Goal: Use online tool/utility: Use online tool/utility

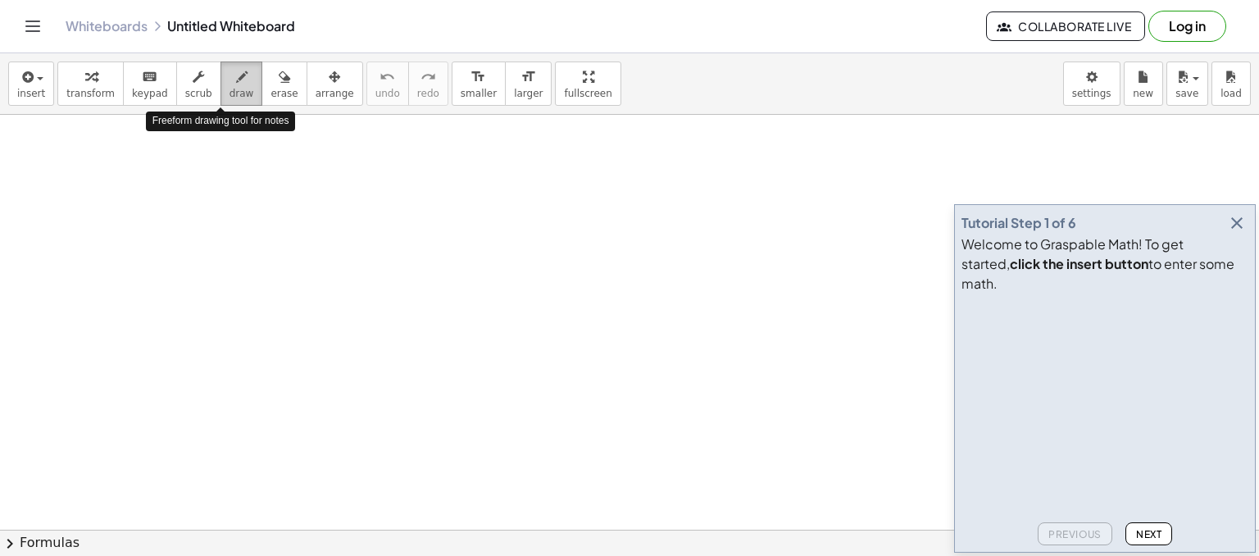
click at [229, 91] on span "draw" at bounding box center [241, 93] width 25 height 11
click at [1233, 233] on icon "button" at bounding box center [1237, 223] width 20 height 20
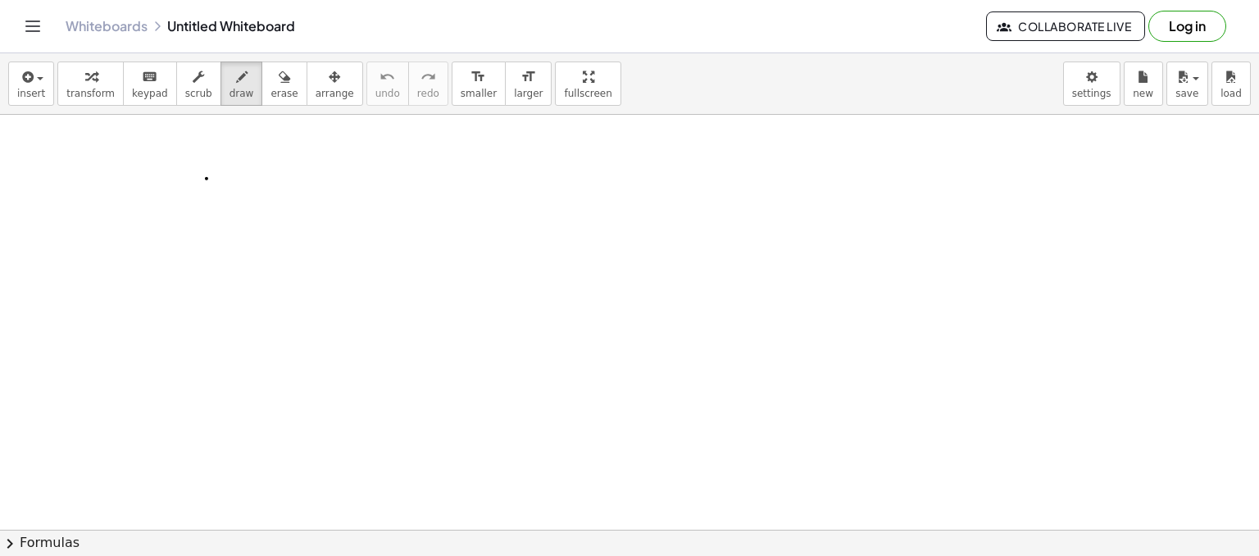
drag, startPoint x: 207, startPoint y: 178, endPoint x: 223, endPoint y: 200, distance: 27.5
drag, startPoint x: 229, startPoint y: 184, endPoint x: 197, endPoint y: 224, distance: 50.7
drag, startPoint x: 248, startPoint y: 194, endPoint x: 266, endPoint y: 197, distance: 17.4
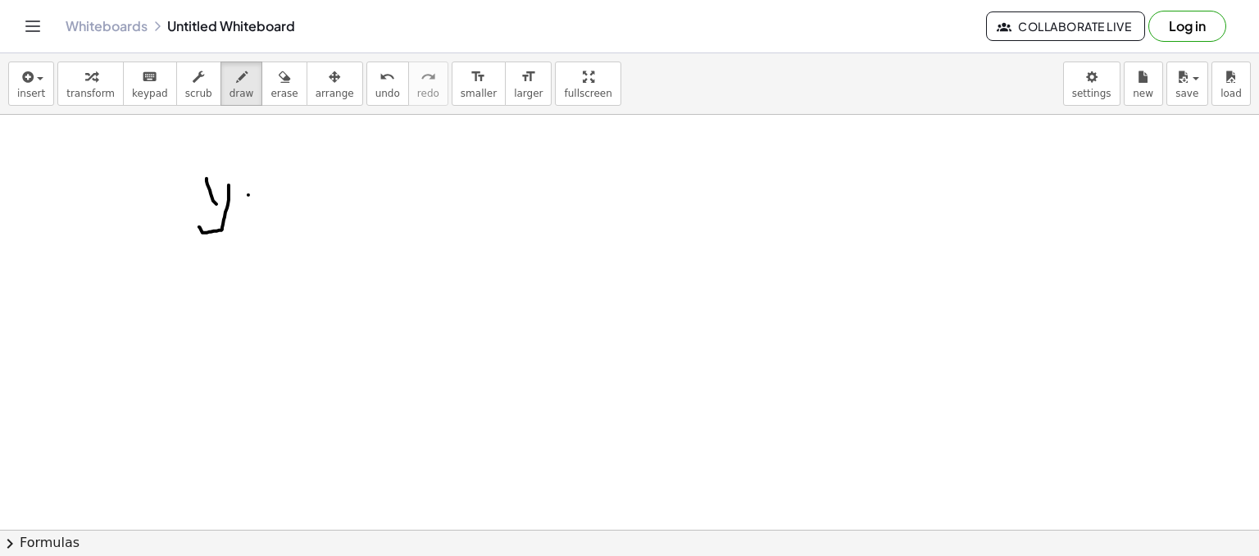
drag, startPoint x: 252, startPoint y: 208, endPoint x: 269, endPoint y: 207, distance: 16.5
drag, startPoint x: 275, startPoint y: 184, endPoint x: 279, endPoint y: 199, distance: 15.1
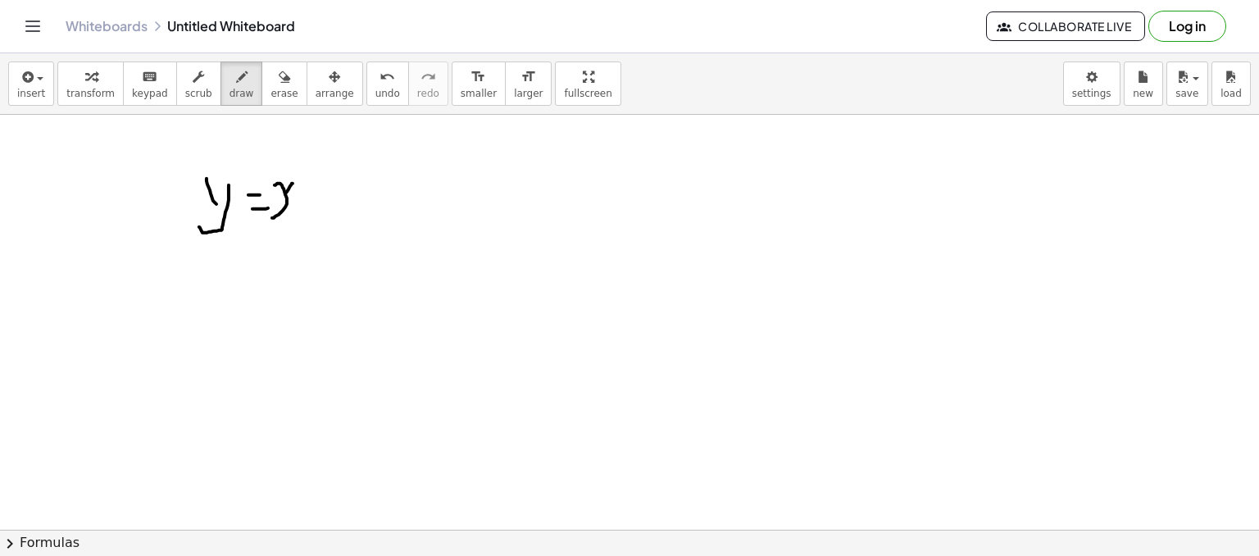
drag, startPoint x: 290, startPoint y: 185, endPoint x: 304, endPoint y: 204, distance: 23.4
drag, startPoint x: 289, startPoint y: 168, endPoint x: 311, endPoint y: 177, distance: 23.9
drag, startPoint x: 210, startPoint y: 196, endPoint x: 229, endPoint y: 186, distance: 22.0
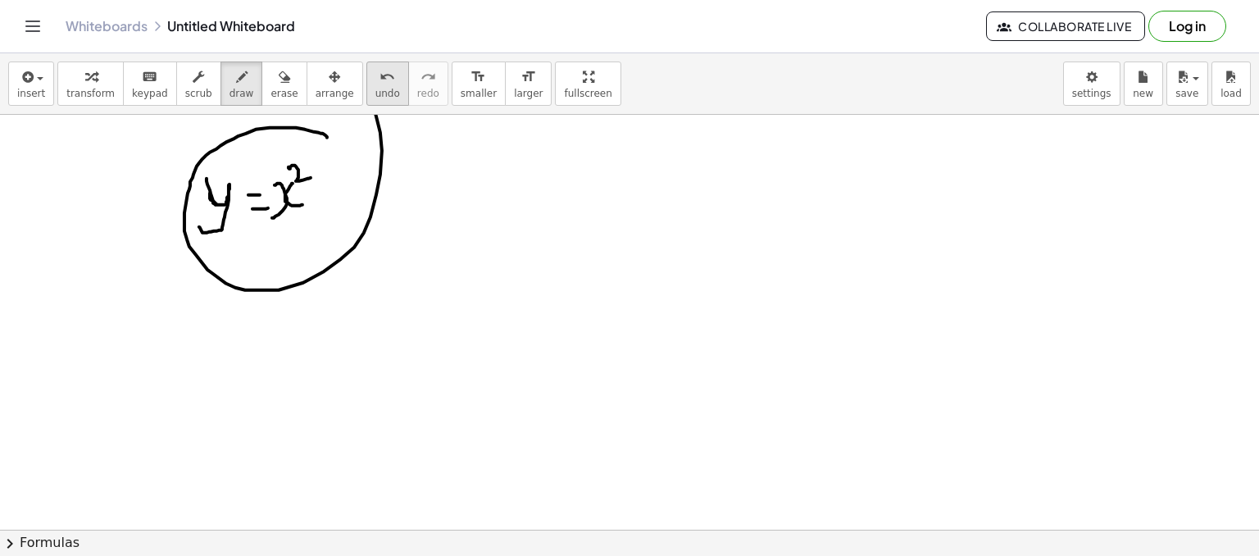
drag, startPoint x: 326, startPoint y: 135, endPoint x: 334, endPoint y: 100, distance: 36.2
click at [341, 88] on div "insert select one: Math Expression Function Text Youtube Video Graphing Geometr…" at bounding box center [629, 304] width 1259 height 502
drag, startPoint x: 407, startPoint y: 198, endPoint x: 459, endPoint y: 201, distance: 51.7
drag, startPoint x: 444, startPoint y: 179, endPoint x: 452, endPoint y: 224, distance: 45.7
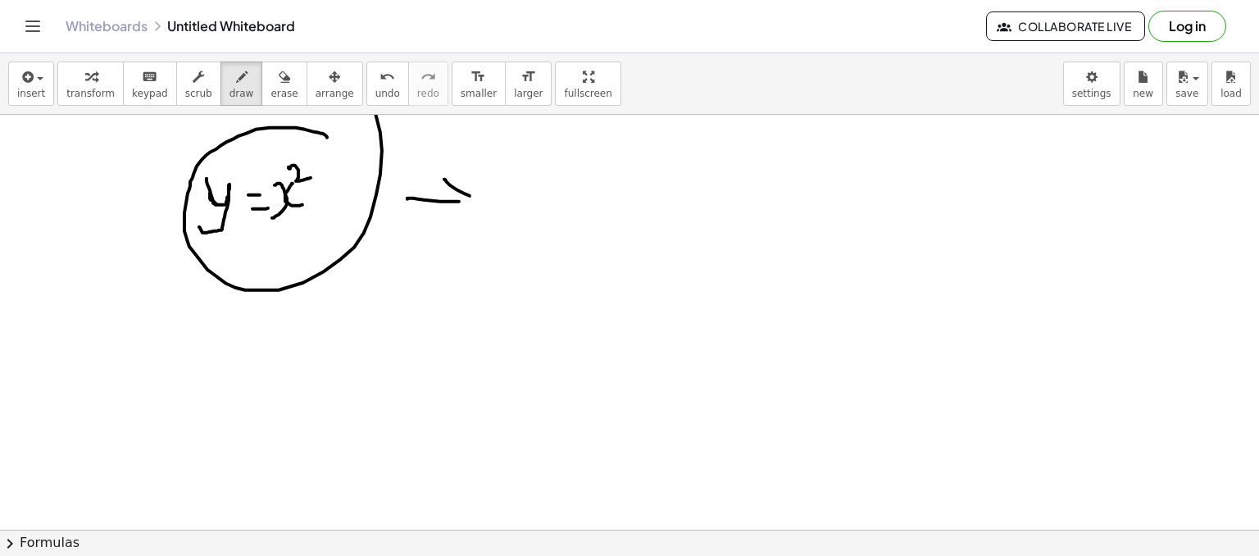
drag, startPoint x: 538, startPoint y: 155, endPoint x: 537, endPoint y: 203, distance: 48.4
drag, startPoint x: 521, startPoint y: 183, endPoint x: 544, endPoint y: 173, distance: 25.0
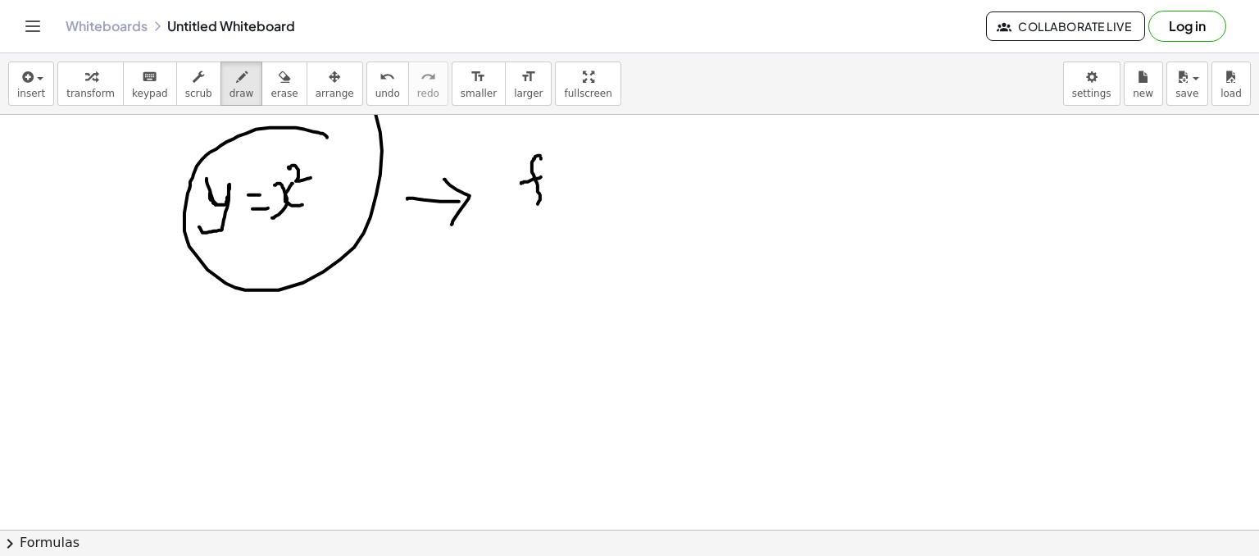
drag, startPoint x: 564, startPoint y: 175, endPoint x: 569, endPoint y: 190, distance: 15.6
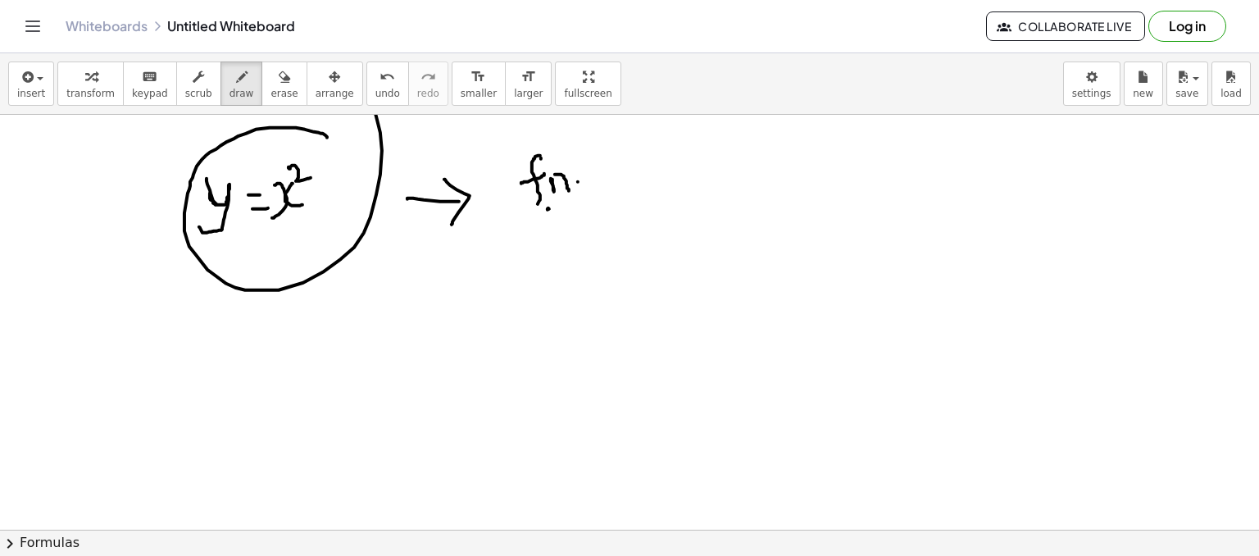
drag, startPoint x: 547, startPoint y: 209, endPoint x: 574, endPoint y: 202, distance: 27.2
drag, startPoint x: 564, startPoint y: 213, endPoint x: 576, endPoint y: 210, distance: 12.7
drag, startPoint x: 551, startPoint y: 183, endPoint x: 575, endPoint y: 189, distance: 25.4
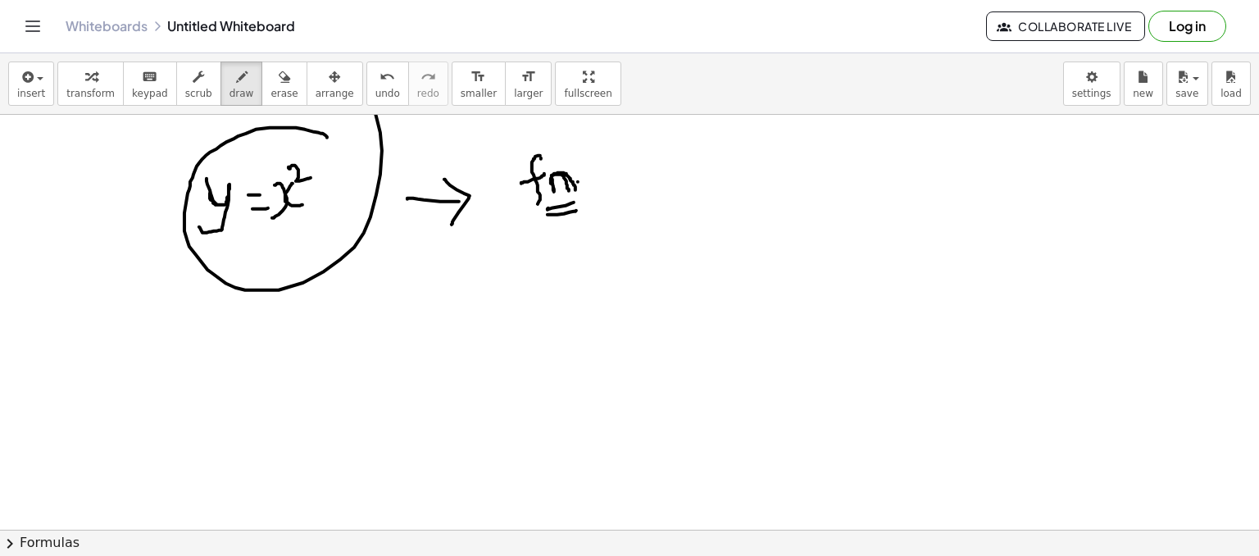
drag, startPoint x: 677, startPoint y: 161, endPoint x: 662, endPoint y: 166, distance: 15.6
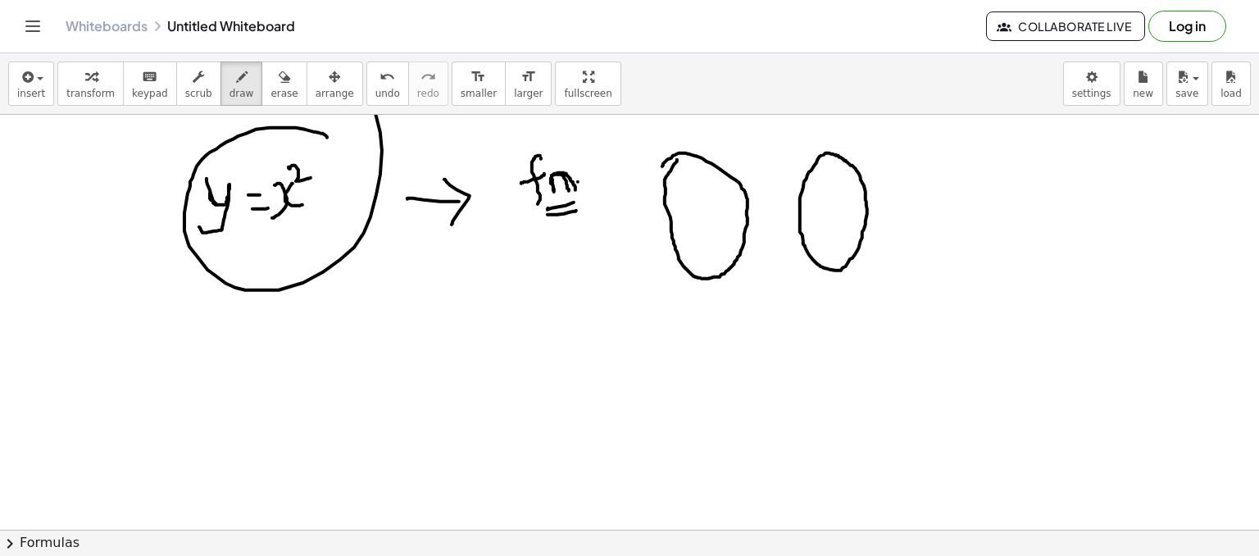
drag, startPoint x: 743, startPoint y: 323, endPoint x: 723, endPoint y: 368, distance: 49.2
drag, startPoint x: 720, startPoint y: 352, endPoint x: 738, endPoint y: 345, distance: 19.5
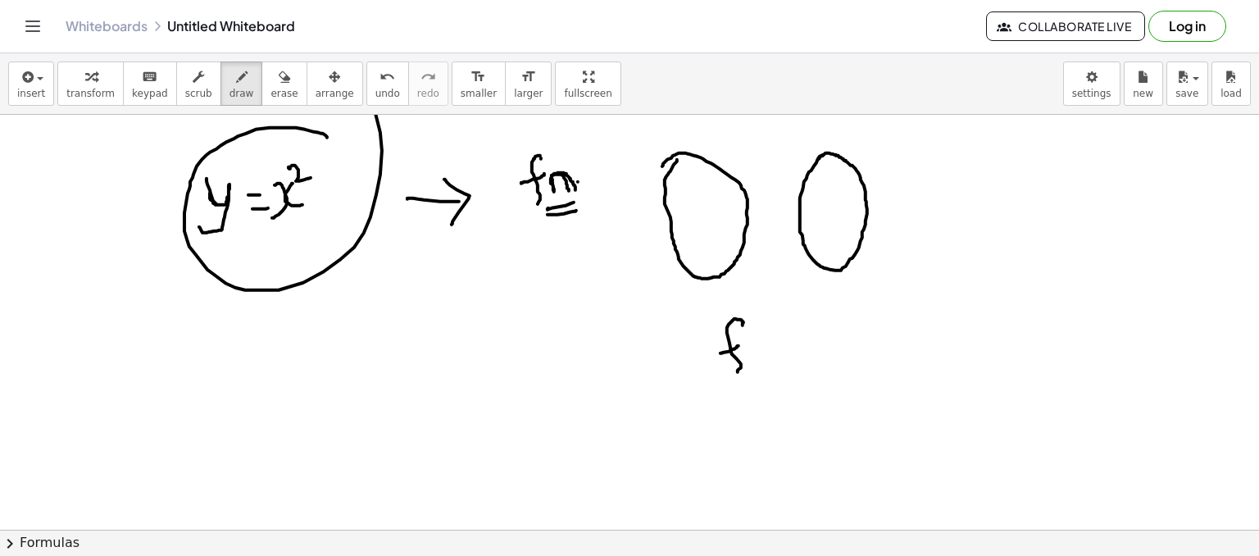
drag, startPoint x: 779, startPoint y: 342, endPoint x: 803, endPoint y: 354, distance: 27.5
drag, startPoint x: 802, startPoint y: 338, endPoint x: 789, endPoint y: 359, distance: 23.9
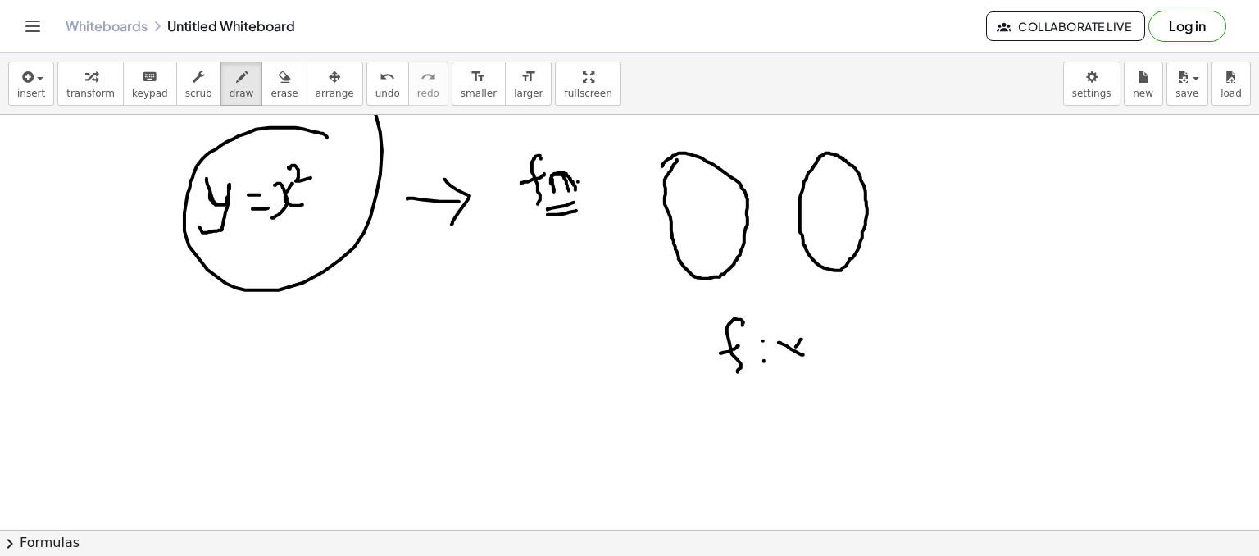
drag, startPoint x: 813, startPoint y: 349, endPoint x: 847, endPoint y: 345, distance: 34.7
drag, startPoint x: 839, startPoint y: 335, endPoint x: 865, endPoint y: 335, distance: 26.2
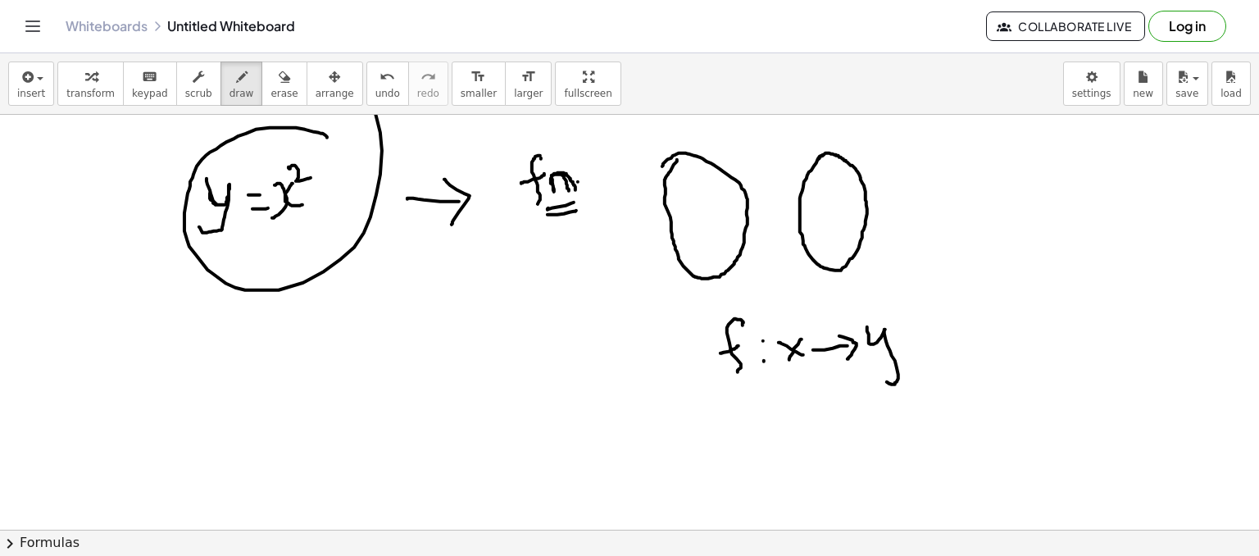
drag, startPoint x: 867, startPoint y: 326, endPoint x: 909, endPoint y: 339, distance: 43.8
drag, startPoint x: 698, startPoint y: 325, endPoint x: 702, endPoint y: 370, distance: 45.3
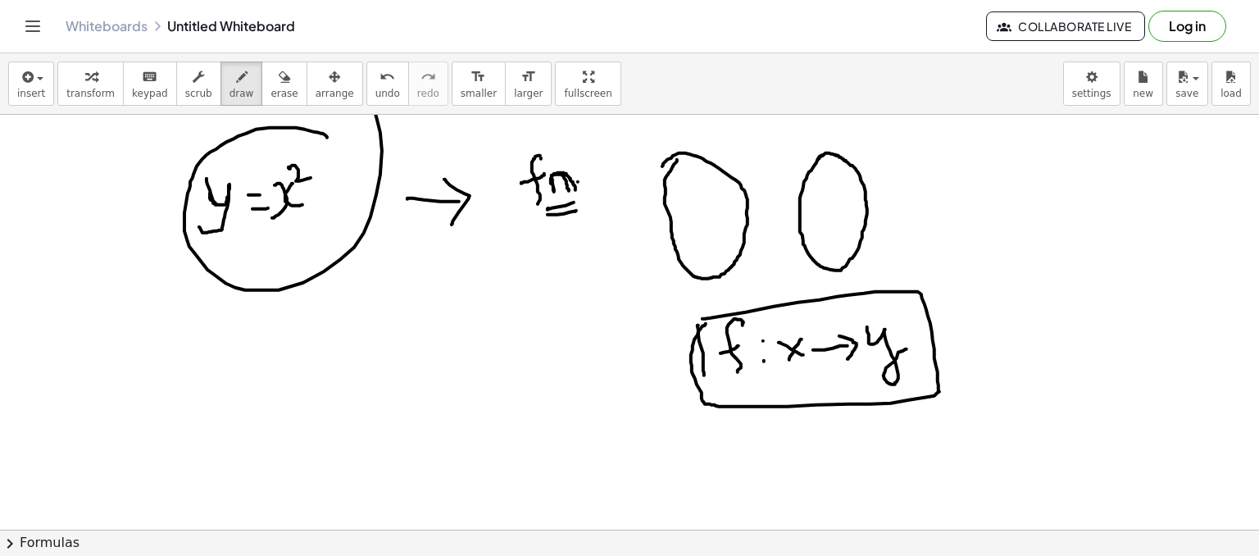
drag, startPoint x: 702, startPoint y: 318, endPoint x: 714, endPoint y: 318, distance: 11.5
drag, startPoint x: 768, startPoint y: 422, endPoint x: 767, endPoint y: 449, distance: 27.1
drag, startPoint x: 743, startPoint y: 436, endPoint x: 771, endPoint y: 430, distance: 28.5
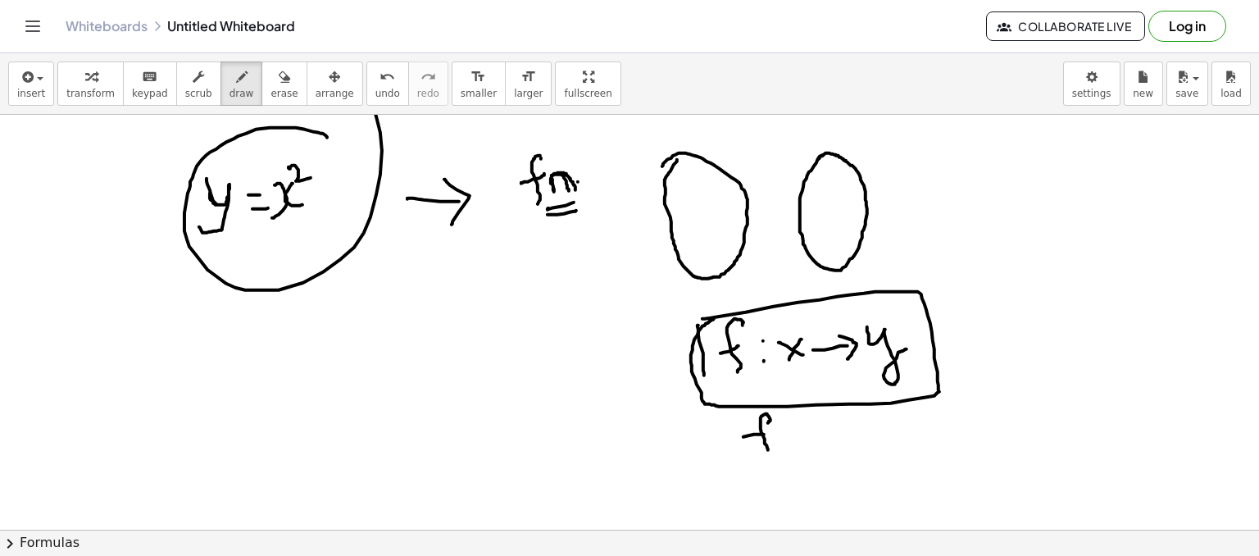
drag, startPoint x: 781, startPoint y: 417, endPoint x: 795, endPoint y: 440, distance: 26.8
drag, startPoint x: 793, startPoint y: 428, endPoint x: 793, endPoint y: 438, distance: 9.8
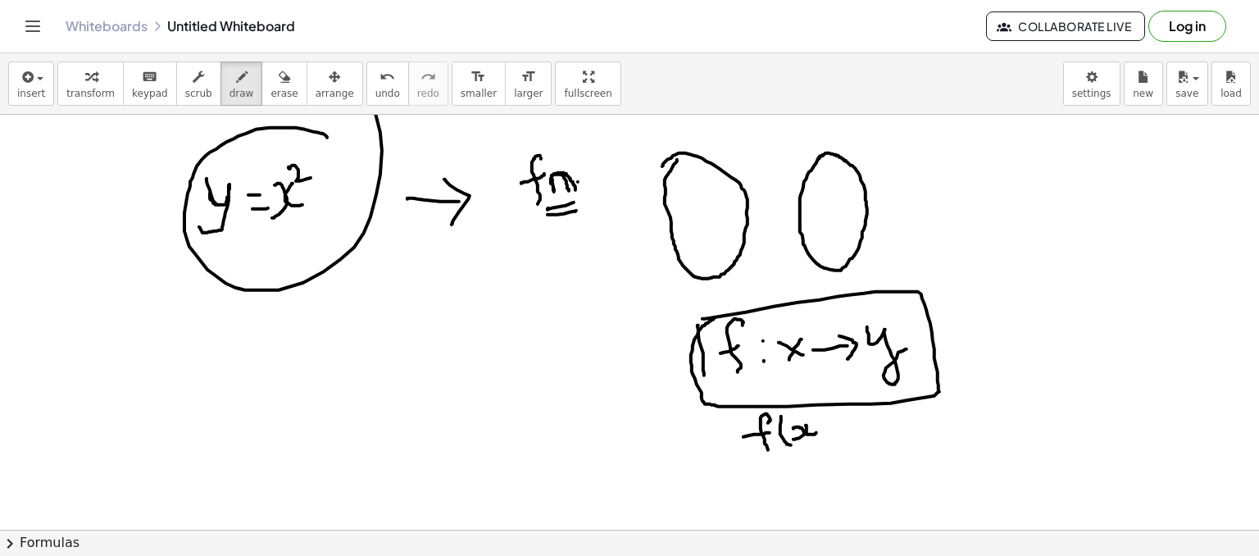
drag, startPoint x: 806, startPoint y: 425, endPoint x: 816, endPoint y: 432, distance: 13.0
drag, startPoint x: 820, startPoint y: 417, endPoint x: 822, endPoint y: 438, distance: 21.5
drag, startPoint x: 838, startPoint y: 423, endPoint x: 852, endPoint y: 425, distance: 13.2
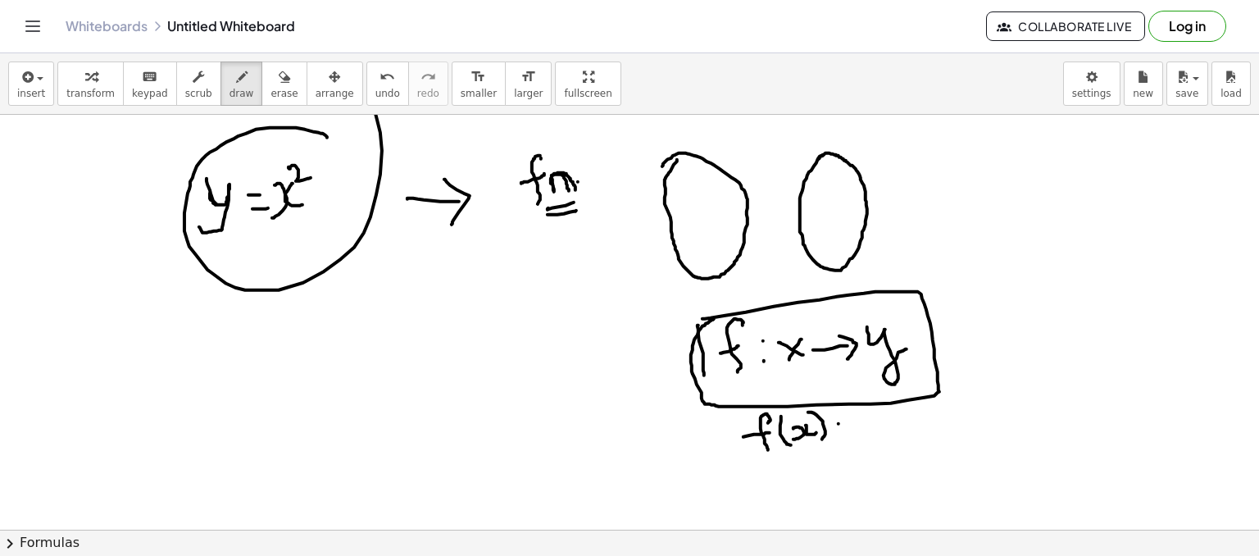
drag, startPoint x: 848, startPoint y: 434, endPoint x: 863, endPoint y: 427, distance: 16.1
drag, startPoint x: 871, startPoint y: 421, endPoint x: 888, endPoint y: 422, distance: 17.2
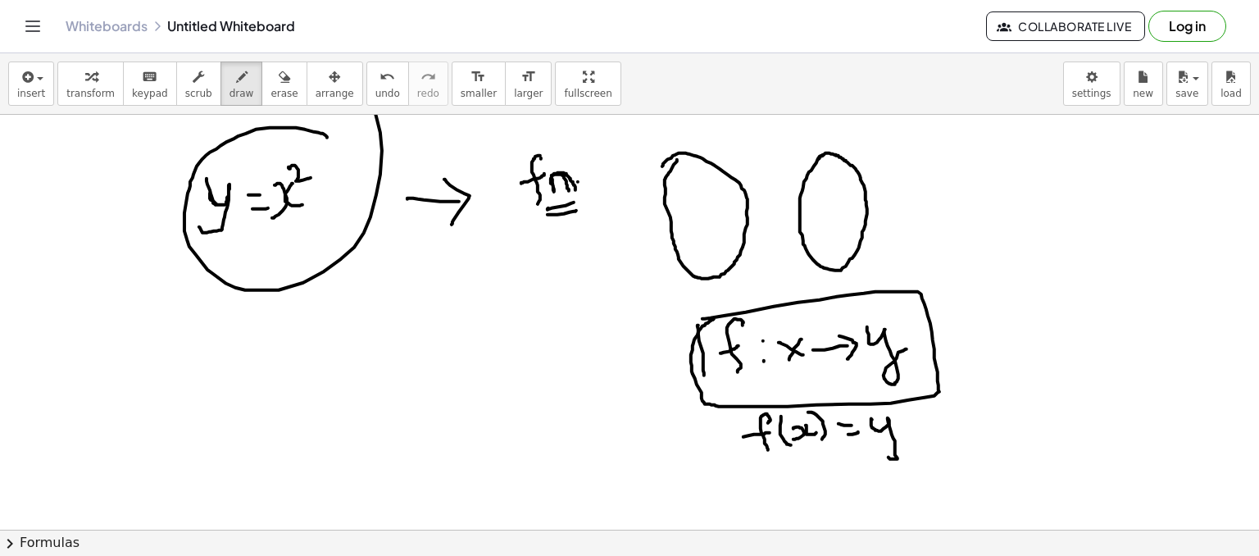
drag, startPoint x: 888, startPoint y: 422, endPoint x: 898, endPoint y: 437, distance: 17.7
drag, startPoint x: 654, startPoint y: 120, endPoint x: 679, endPoint y: 128, distance: 26.5
drag, startPoint x: 675, startPoint y: 114, endPoint x: 656, endPoint y: 143, distance: 35.0
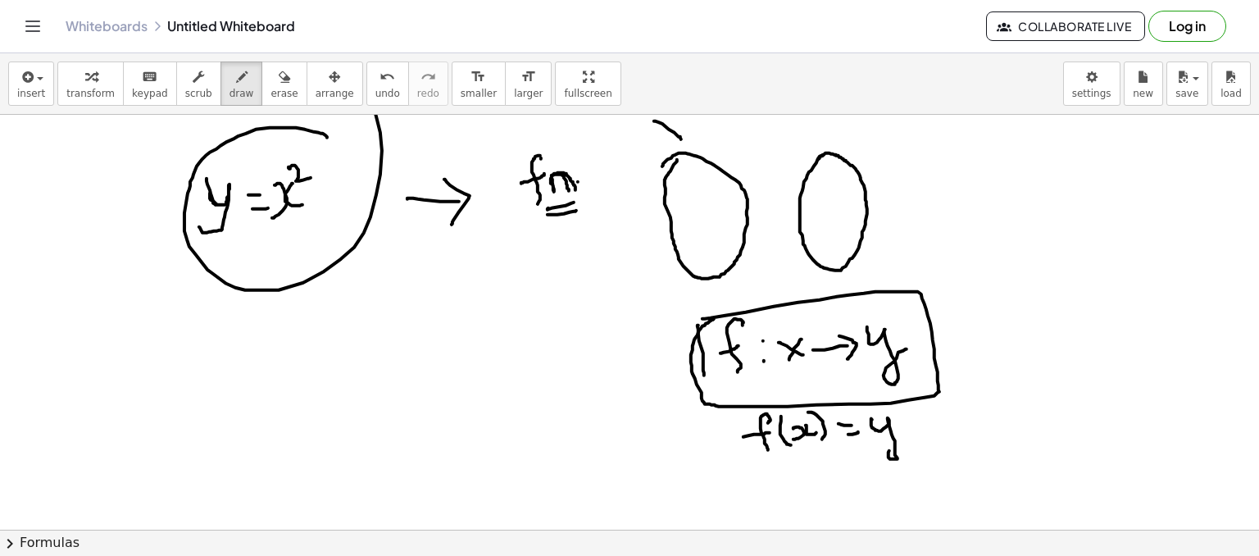
click at [656, 143] on div "insert select one: Math Expression Function Text Youtube Video Graphing Geometr…" at bounding box center [629, 304] width 1259 height 502
drag, startPoint x: 686, startPoint y: 113, endPoint x: 656, endPoint y: 142, distance: 41.2
drag, startPoint x: 891, startPoint y: 129, endPoint x: 862, endPoint y: 167, distance: 47.4
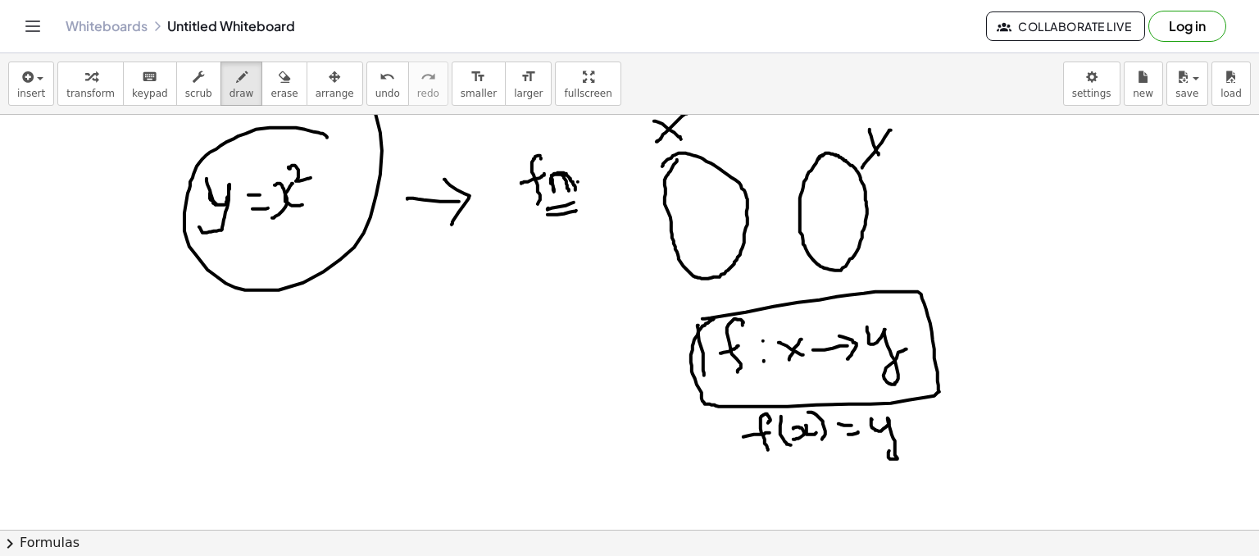
drag, startPoint x: 870, startPoint y: 129, endPoint x: 879, endPoint y: 154, distance: 27.0
drag, startPoint x: 750, startPoint y: 214, endPoint x: 788, endPoint y: 214, distance: 37.7
drag, startPoint x: 790, startPoint y: 192, endPoint x: 782, endPoint y: 212, distance: 22.1
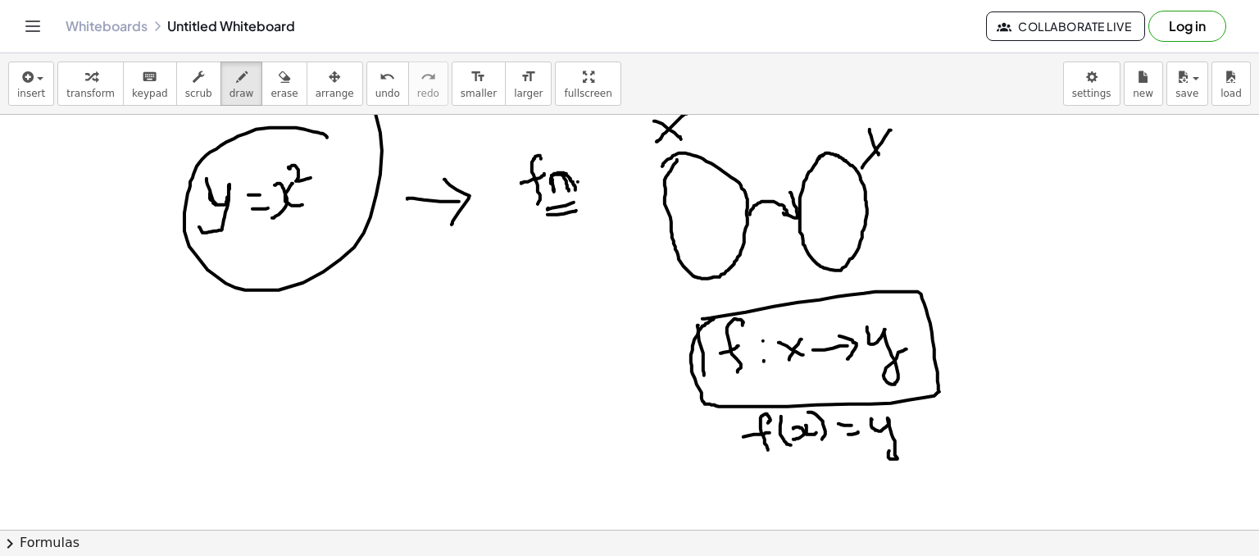
drag, startPoint x: 750, startPoint y: 201, endPoint x: 767, endPoint y: 205, distance: 17.7
drag, startPoint x: 779, startPoint y: 161, endPoint x: 773, endPoint y: 192, distance: 31.7
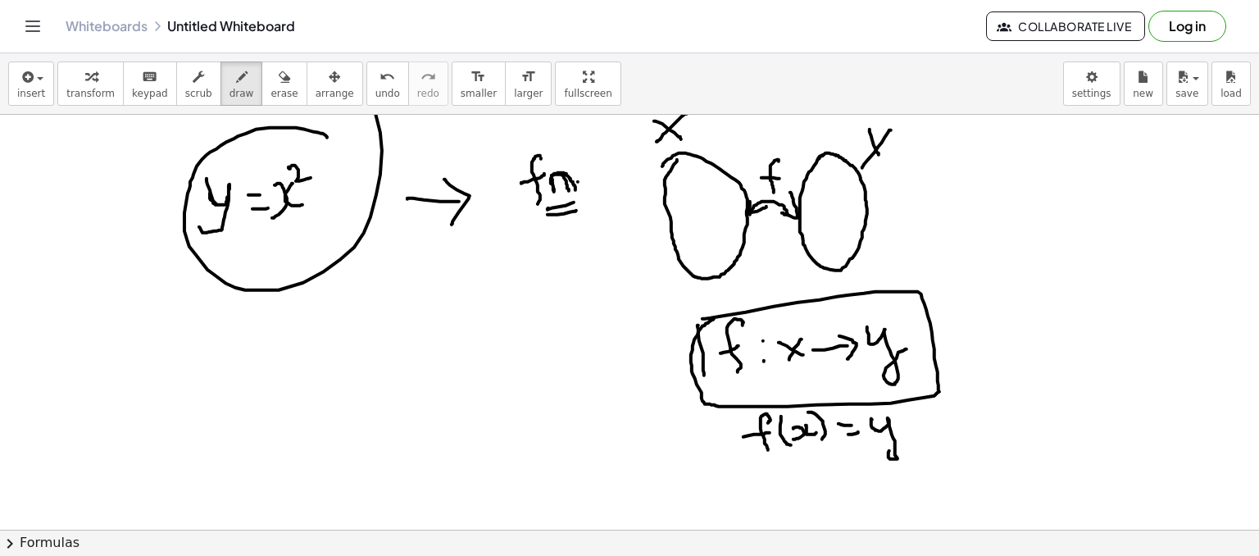
drag, startPoint x: 761, startPoint y: 177, endPoint x: 784, endPoint y: 178, distance: 23.0
drag
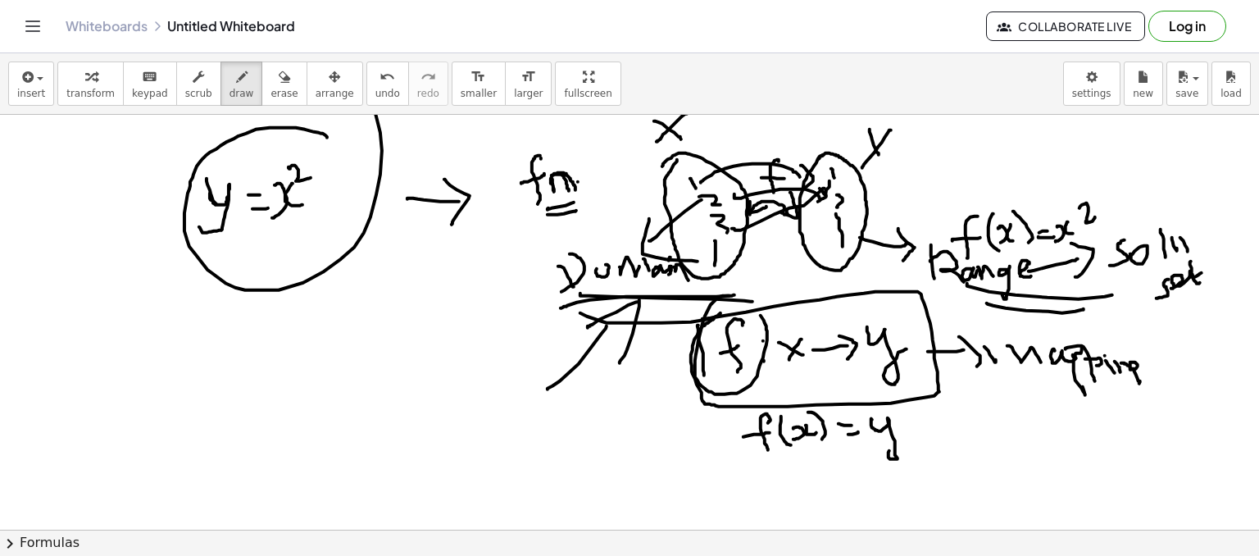
drag, startPoint x: 207, startPoint y: 366, endPoint x: 200, endPoint y: 417, distance: 51.2
drag, startPoint x: 197, startPoint y: 392, endPoint x: 213, endPoint y: 384, distance: 18.3
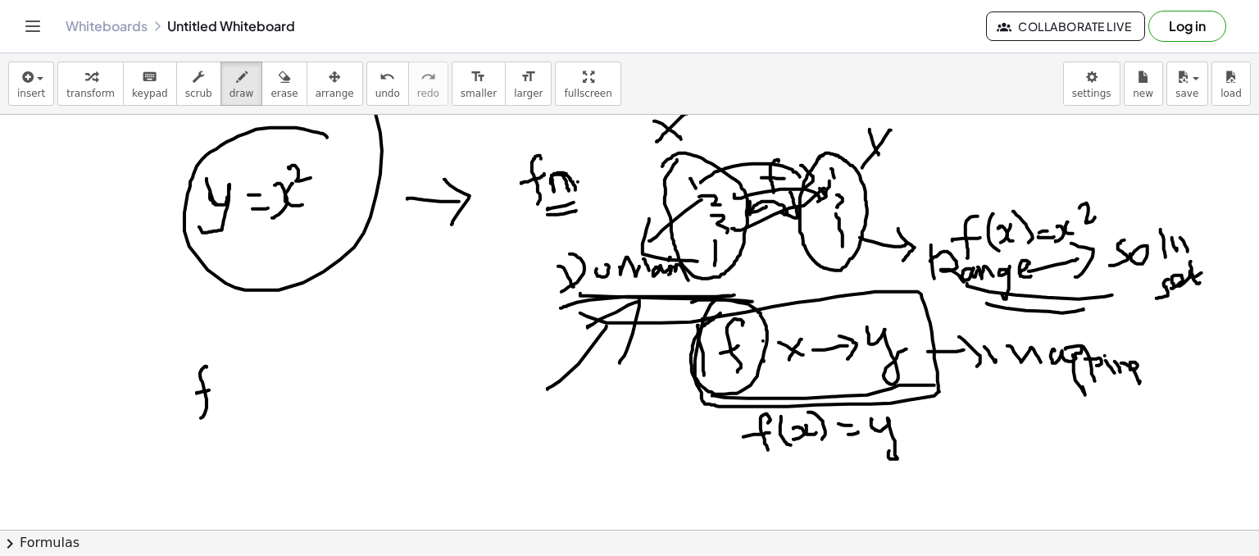
drag, startPoint x: 218, startPoint y: 375, endPoint x: 225, endPoint y: 402, distance: 28.6
drag, startPoint x: 238, startPoint y: 375, endPoint x: 248, endPoint y: 356, distance: 21.7
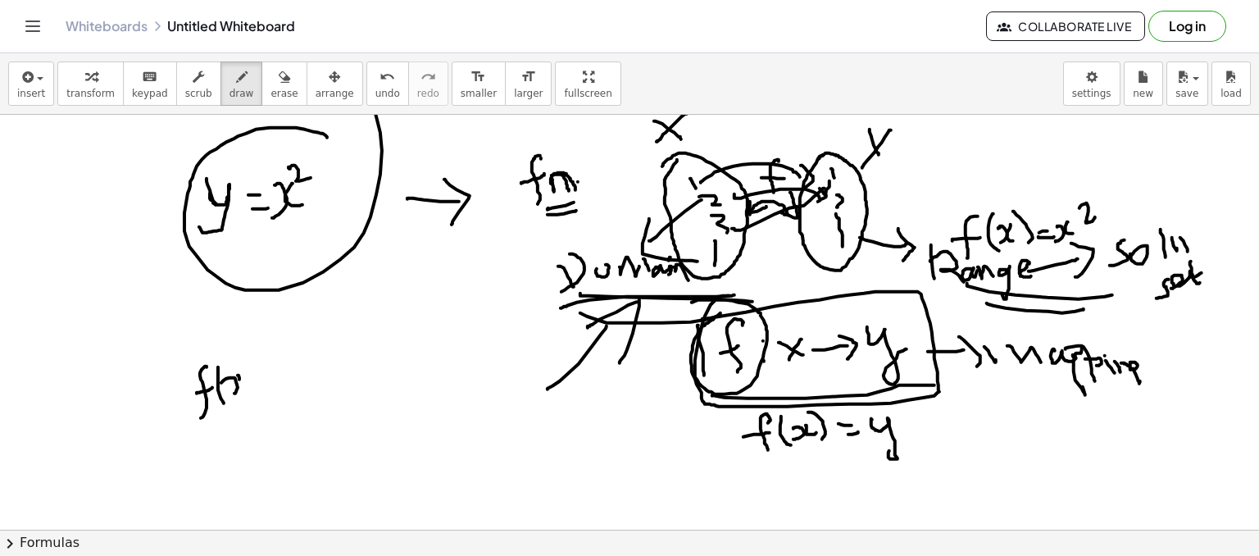
drag, startPoint x: 264, startPoint y: 365, endPoint x: 269, endPoint y: 388, distance: 24.3
drag, startPoint x: 280, startPoint y: 368, endPoint x: 305, endPoint y: 361, distance: 25.4
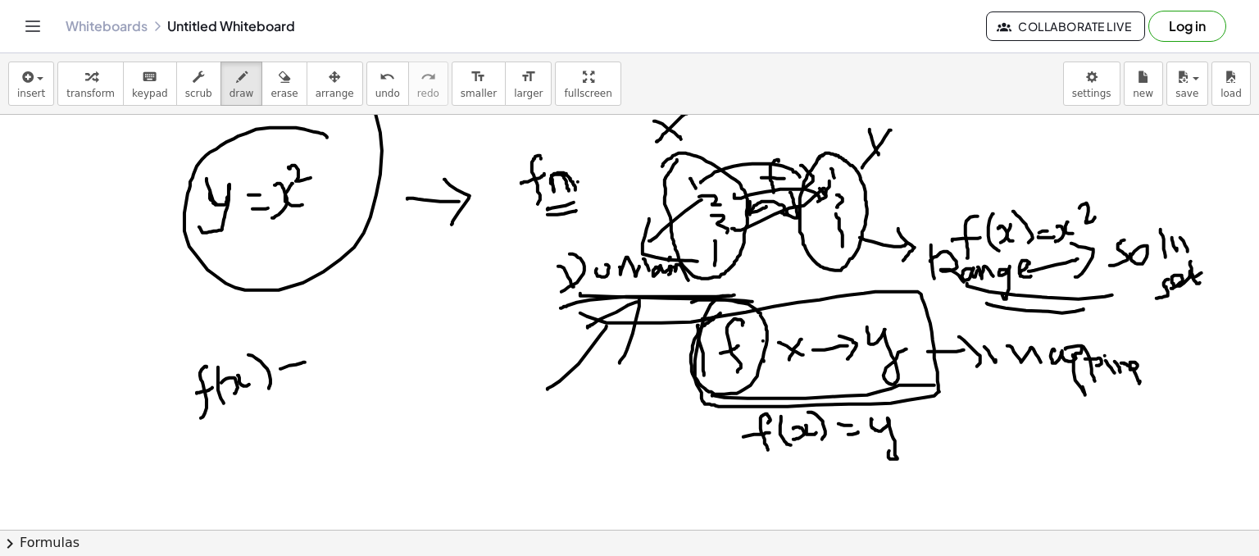
drag, startPoint x: 295, startPoint y: 375, endPoint x: 319, endPoint y: 370, distance: 24.1
drag, startPoint x: 339, startPoint y: 354, endPoint x: 365, endPoint y: 352, distance: 25.5
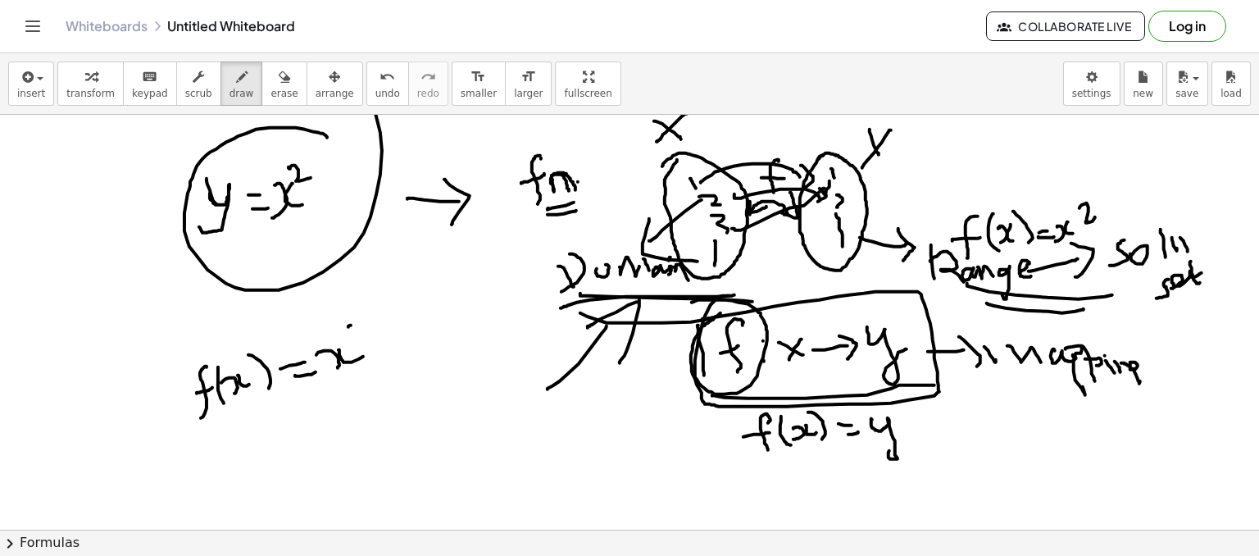
drag, startPoint x: 246, startPoint y: 412, endPoint x: 298, endPoint y: 410, distance: 52.5
drag, startPoint x: 231, startPoint y: 416, endPoint x: 341, endPoint y: 402, distance: 110.7
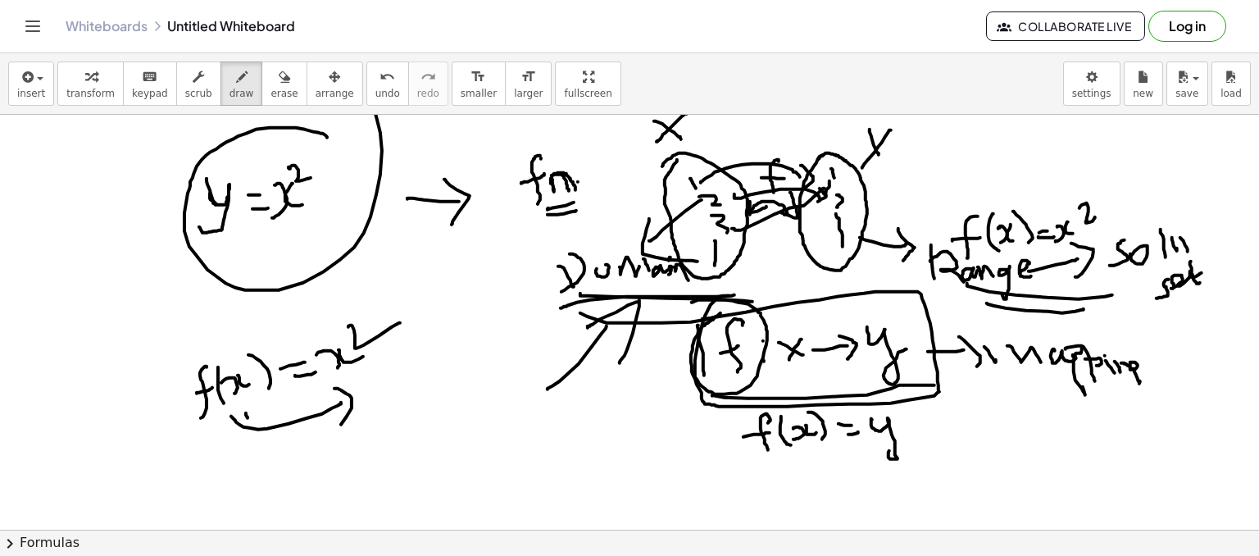
drag, startPoint x: 334, startPoint y: 388, endPoint x: 334, endPoint y: 434, distance: 45.9
drag, startPoint x: 439, startPoint y: 289, endPoint x: 501, endPoint y: 291, distance: 61.5
drag, startPoint x: 470, startPoint y: 285, endPoint x: 622, endPoint y: 448, distance: 222.7
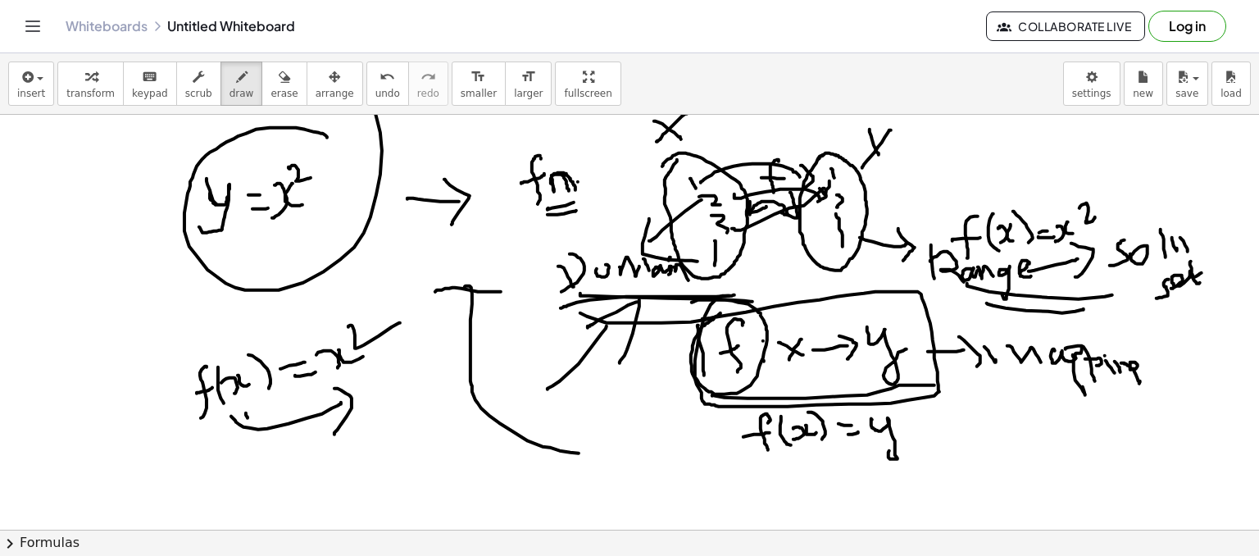
drag, startPoint x: 595, startPoint y: 407, endPoint x: 616, endPoint y: 482, distance: 77.3
drag, startPoint x: 473, startPoint y: 288, endPoint x: 538, endPoint y: 287, distance: 64.8
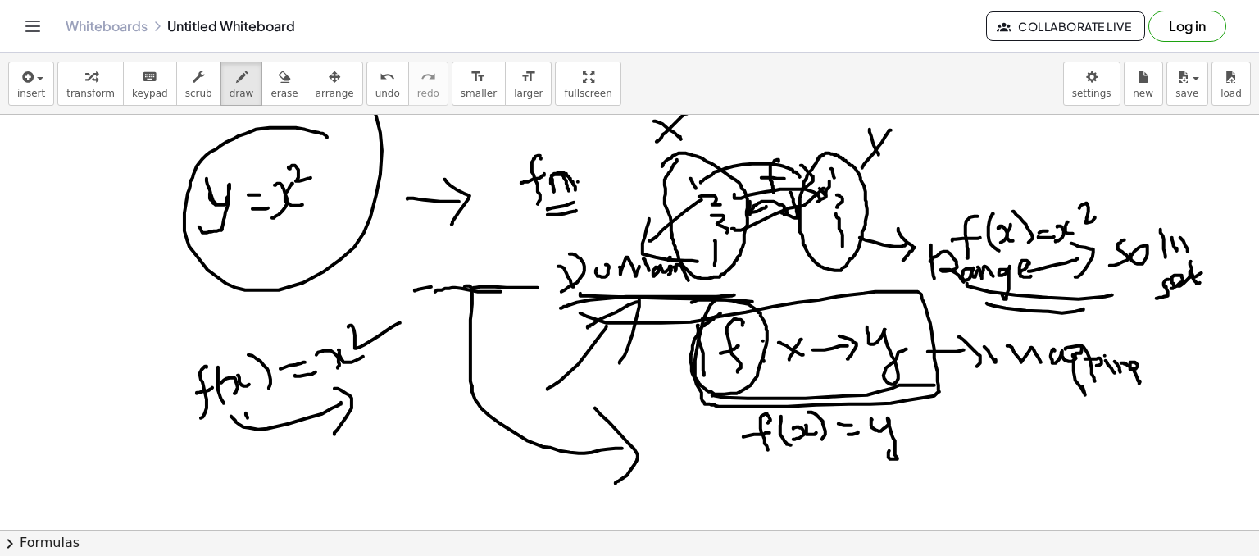
drag, startPoint x: 415, startPoint y: 290, endPoint x: 474, endPoint y: 283, distance: 59.5
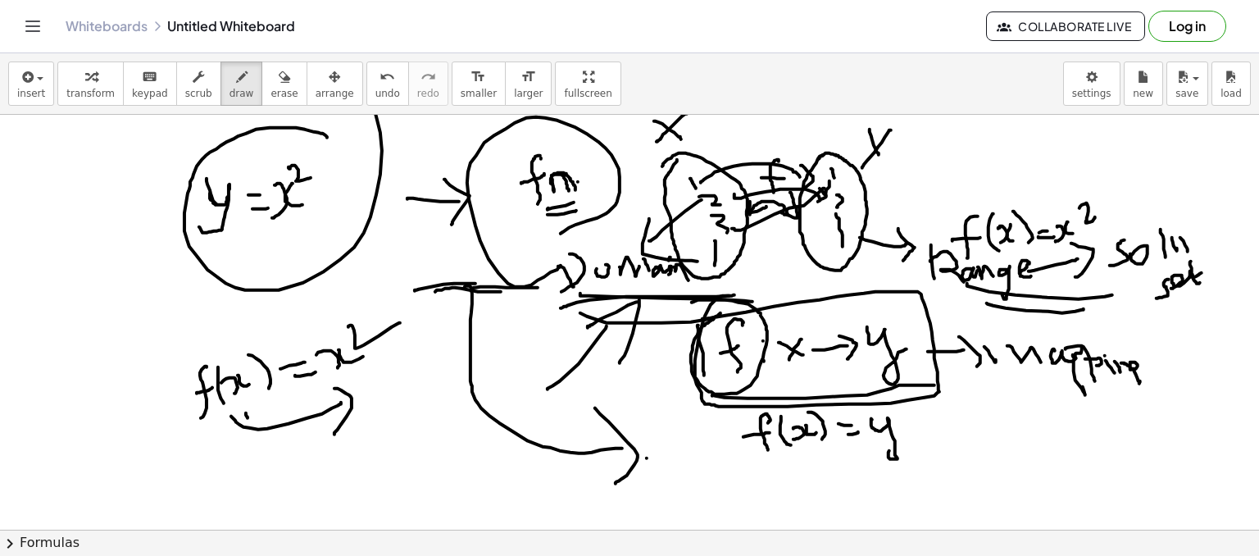
drag, startPoint x: 561, startPoint y: 233, endPoint x: 561, endPoint y: 265, distance: 32.0
drag, startPoint x: 577, startPoint y: 220, endPoint x: 643, endPoint y: 223, distance: 66.5
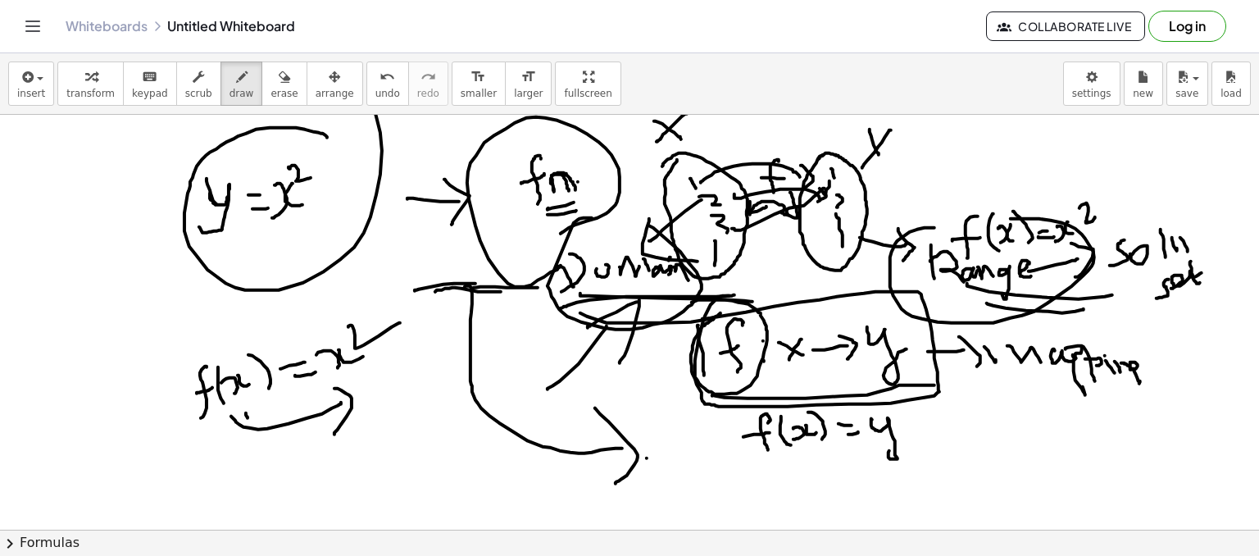
drag, startPoint x: 575, startPoint y: 225, endPoint x: 650, endPoint y: 224, distance: 74.6
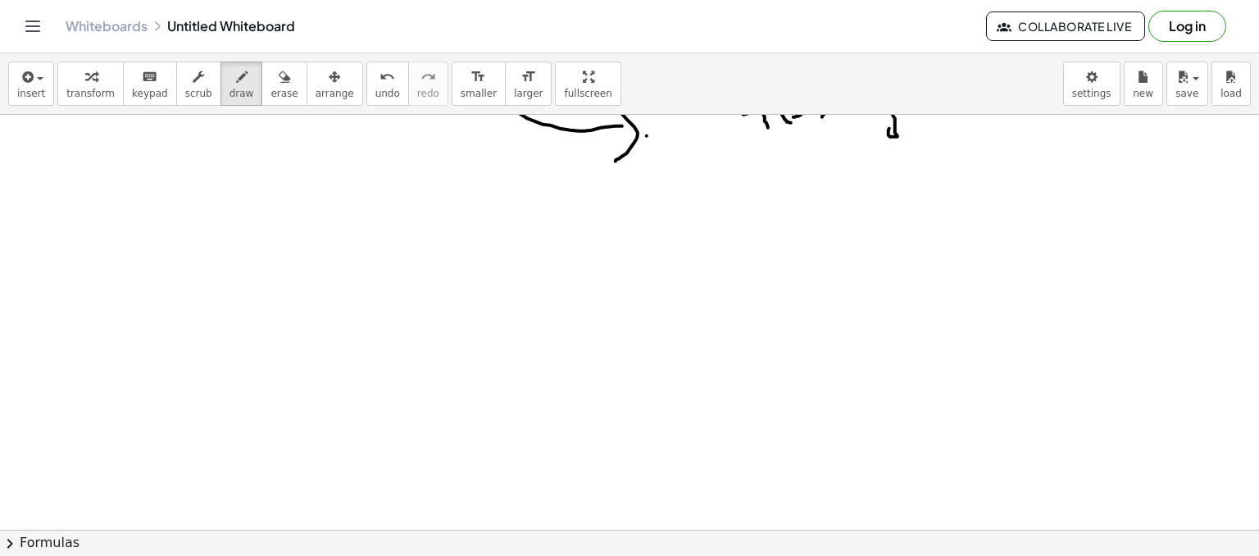
scroll to position [328, 0]
drag, startPoint x: 586, startPoint y: 215, endPoint x: 593, endPoint y: 439, distance: 224.7
click at [593, 443] on div at bounding box center [629, 255] width 1259 height 936
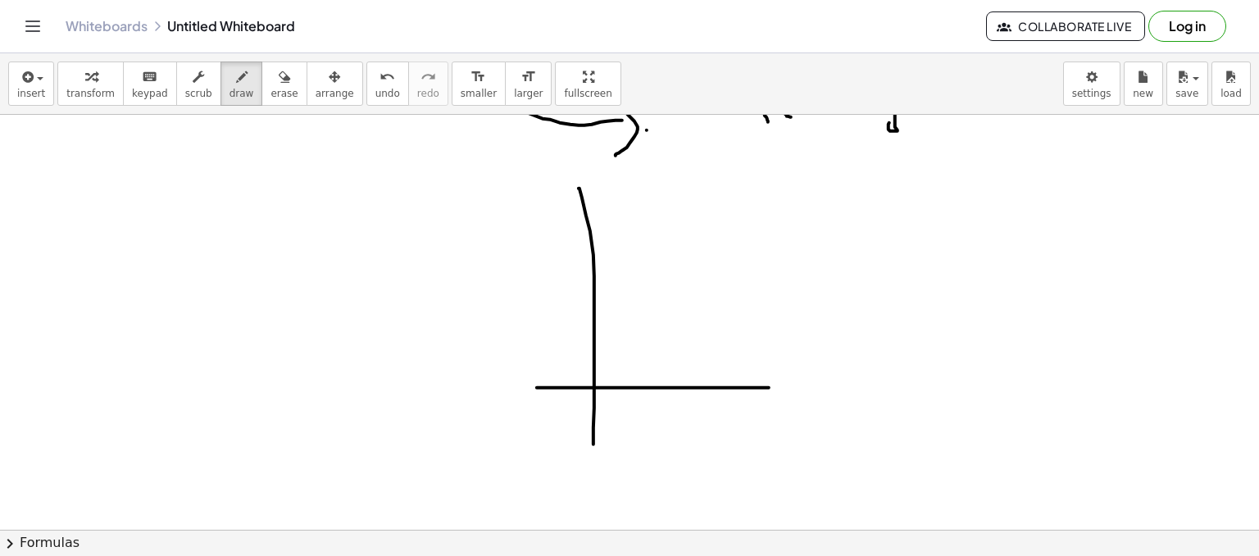
drag, startPoint x: 537, startPoint y: 387, endPoint x: 1012, endPoint y: 388, distance: 475.4
click at [1012, 388] on div at bounding box center [629, 255] width 1259 height 936
drag, startPoint x: 990, startPoint y: 352, endPoint x: 984, endPoint y: 404, distance: 52.9
click at [1015, 422] on div at bounding box center [629, 255] width 1259 height 936
drag, startPoint x: 553, startPoint y: 183, endPoint x: 597, endPoint y: 193, distance: 44.5
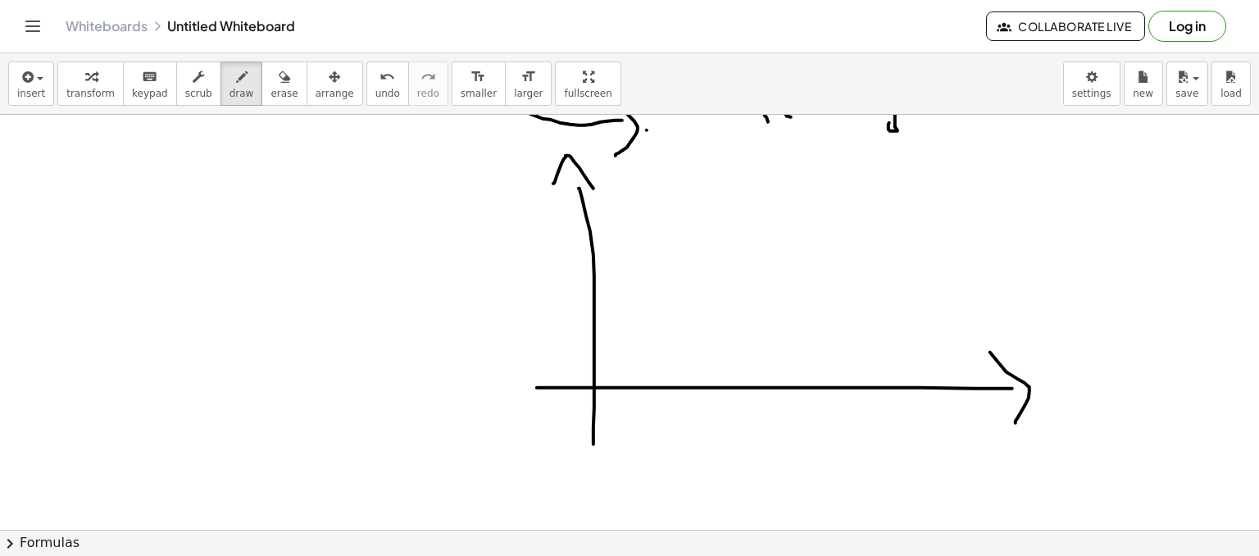
click at [597, 196] on div at bounding box center [629, 255] width 1259 height 936
click at [563, 416] on div at bounding box center [629, 255] width 1259 height 936
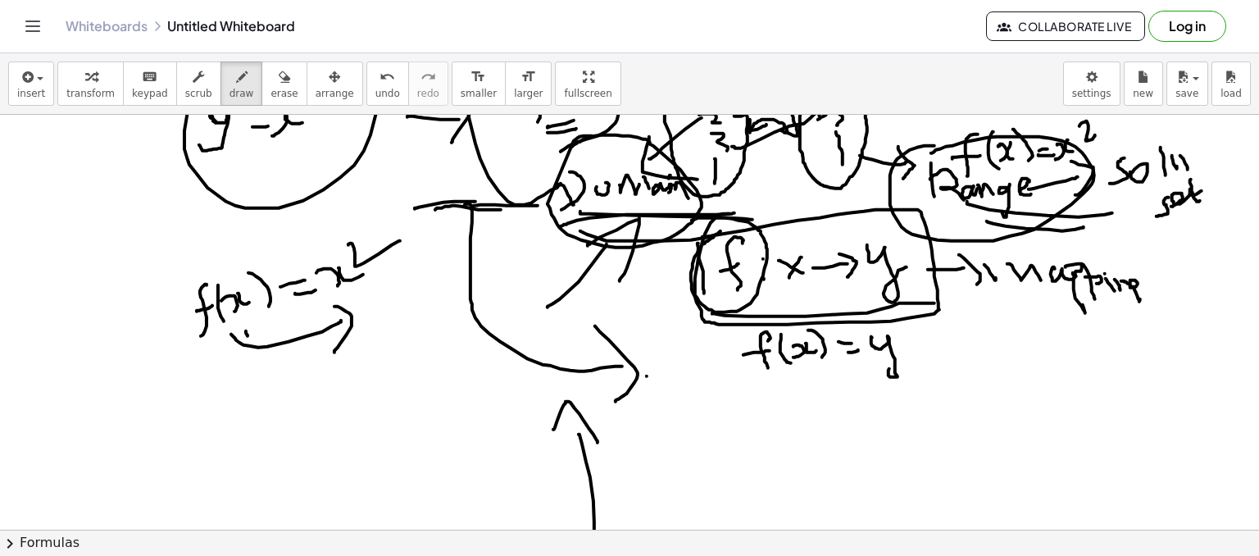
scroll to position [164, 0]
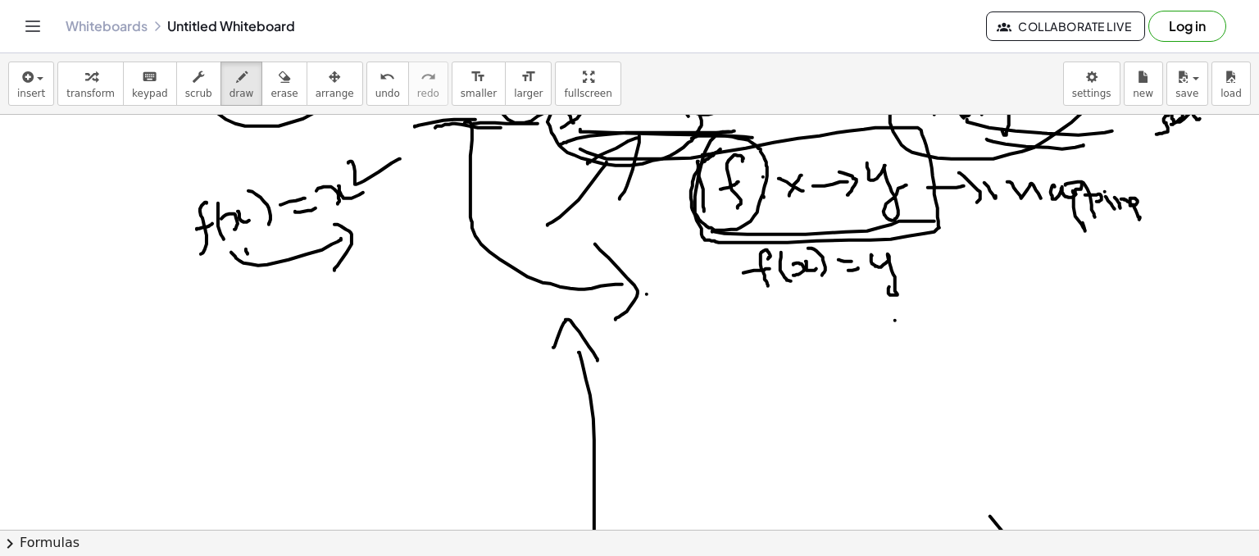
drag, startPoint x: 895, startPoint y: 320, endPoint x: 901, endPoint y: 387, distance: 67.5
click at [901, 401] on div at bounding box center [629, 419] width 1259 height 936
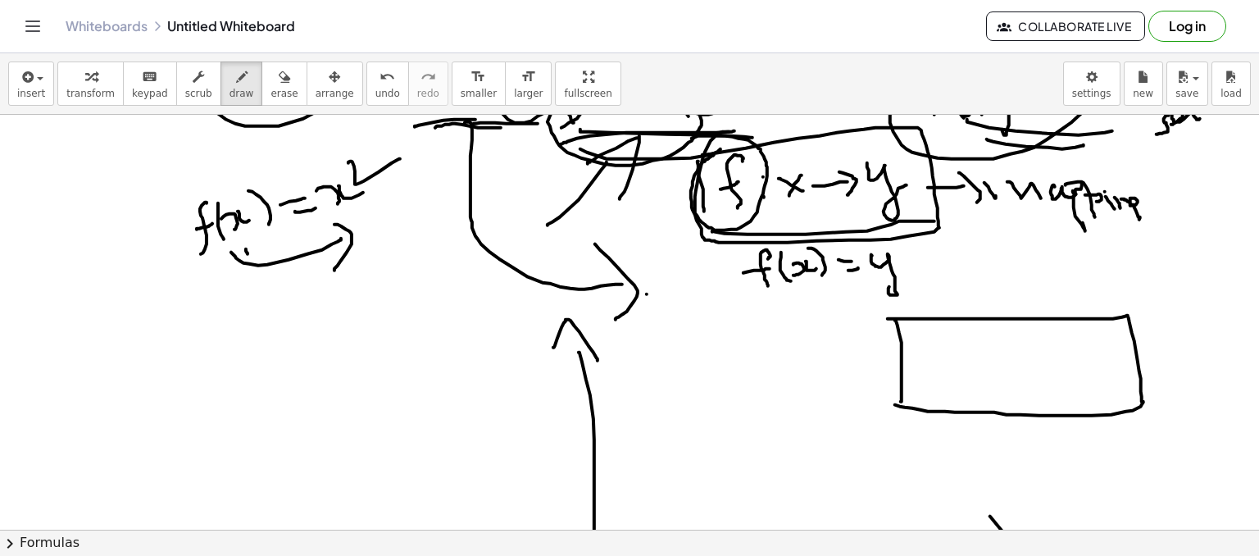
drag, startPoint x: 888, startPoint y: 318, endPoint x: 890, endPoint y: 403, distance: 85.3
click at [890, 403] on div at bounding box center [629, 419] width 1259 height 936
drag, startPoint x: 911, startPoint y: 364, endPoint x: 1167, endPoint y: 362, distance: 256.5
click at [1167, 362] on div at bounding box center [629, 419] width 1259 height 936
drag, startPoint x: 974, startPoint y: 318, endPoint x: 957, endPoint y: 405, distance: 88.4
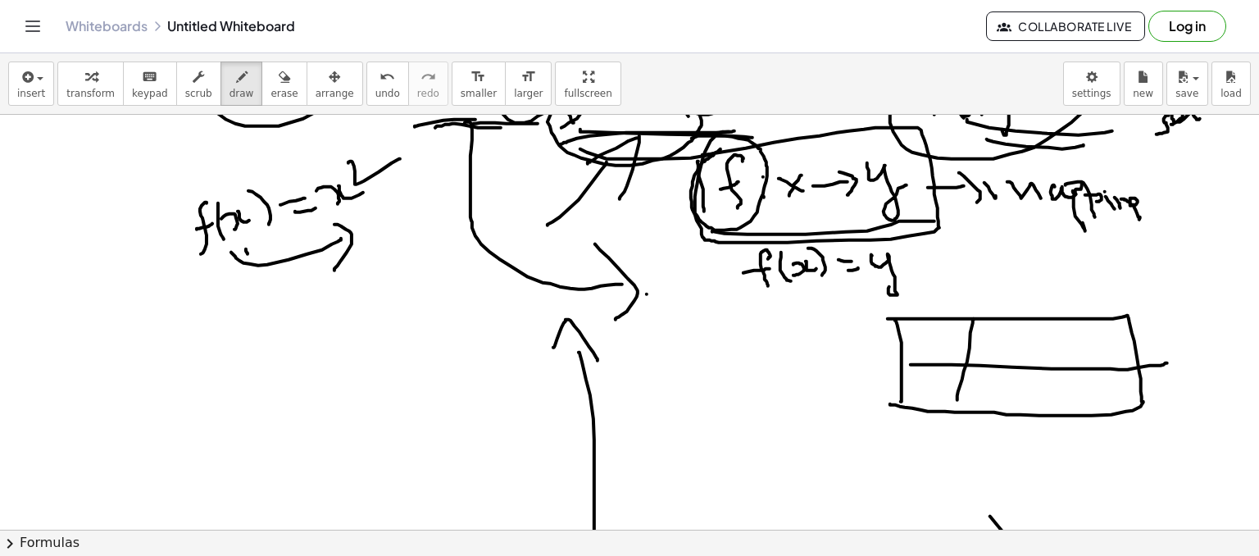
click at [957, 405] on div at bounding box center [629, 419] width 1259 height 936
drag, startPoint x: 1008, startPoint y: 333, endPoint x: 1010, endPoint y: 349, distance: 16.5
click at [1010, 349] on div at bounding box center [629, 419] width 1259 height 936
drag, startPoint x: 1018, startPoint y: 335, endPoint x: 1030, endPoint y: 344, distance: 15.2
click at [1021, 344] on div at bounding box center [629, 419] width 1259 height 936
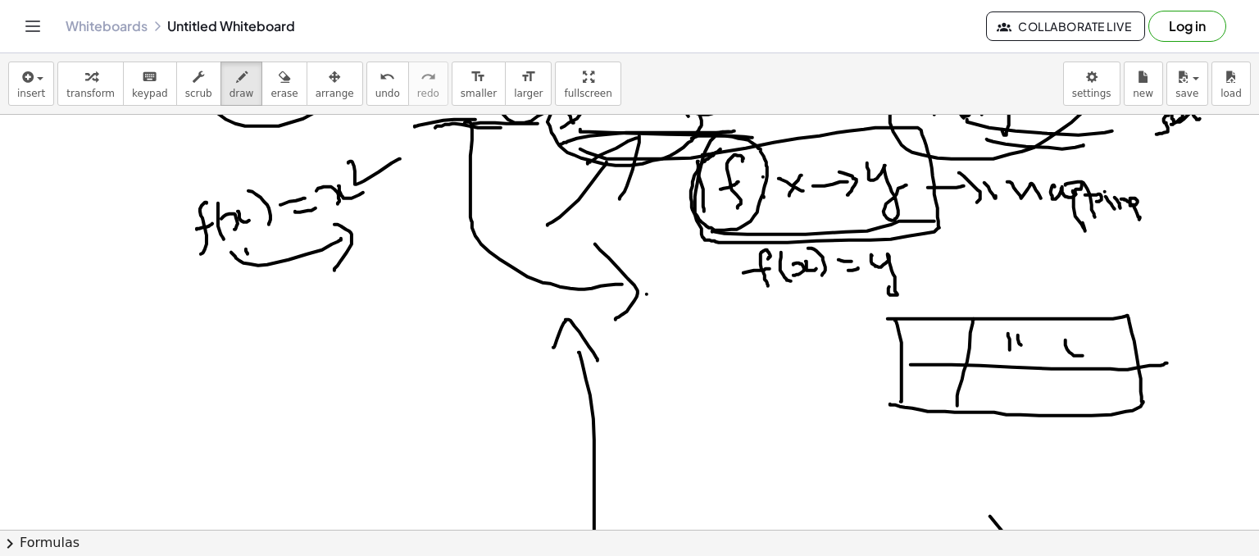
drag, startPoint x: 1065, startPoint y: 339, endPoint x: 1097, endPoint y: 334, distance: 32.5
click at [1096, 340] on div at bounding box center [629, 419] width 1259 height 936
drag, startPoint x: 1097, startPoint y: 334, endPoint x: 1082, endPoint y: 368, distance: 37.8
click at [1088, 368] on div at bounding box center [629, 419] width 1259 height 936
drag, startPoint x: 912, startPoint y: 335, endPoint x: 898, endPoint y: 358, distance: 26.8
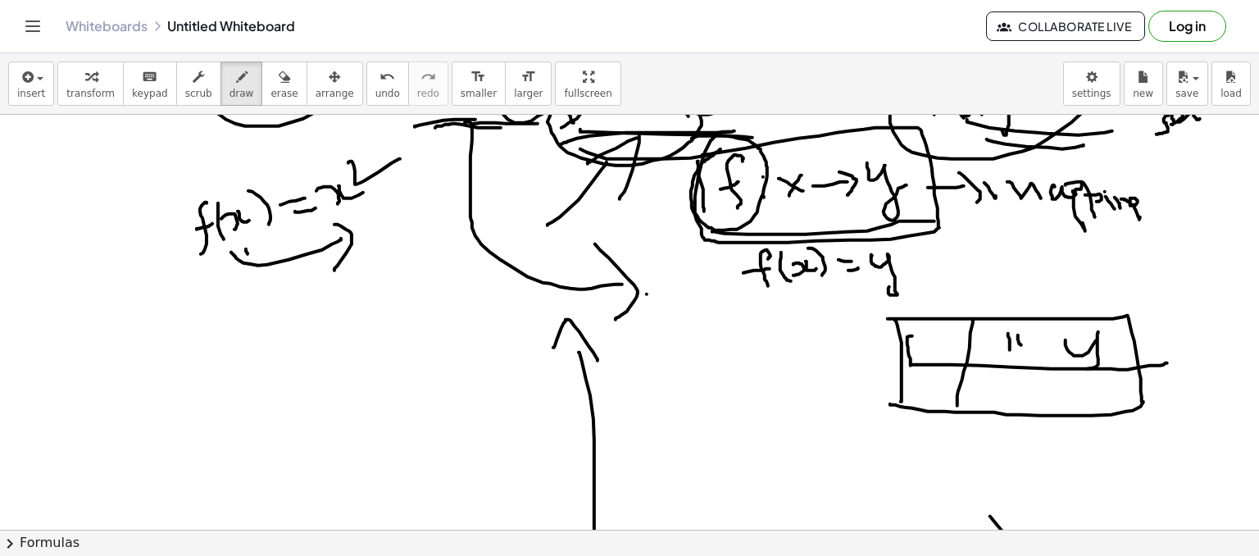
click at [909, 365] on div at bounding box center [629, 419] width 1259 height 936
drag, startPoint x: 918, startPoint y: 356, endPoint x: 942, endPoint y: 355, distance: 23.8
click at [942, 355] on div at bounding box center [629, 419] width 1259 height 936
drag, startPoint x: 920, startPoint y: 373, endPoint x: 1075, endPoint y: 398, distance: 157.7
click at [1075, 398] on div at bounding box center [629, 419] width 1259 height 936
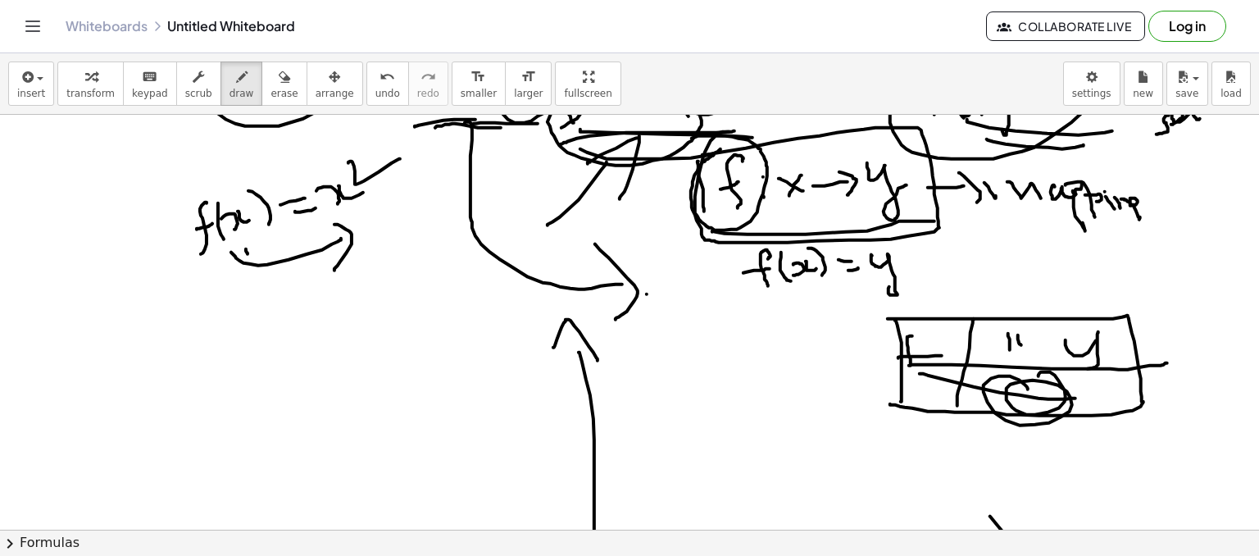
drag, startPoint x: 1038, startPoint y: 375, endPoint x: 1028, endPoint y: 388, distance: 16.9
click at [1028, 388] on div at bounding box center [629, 419] width 1259 height 936
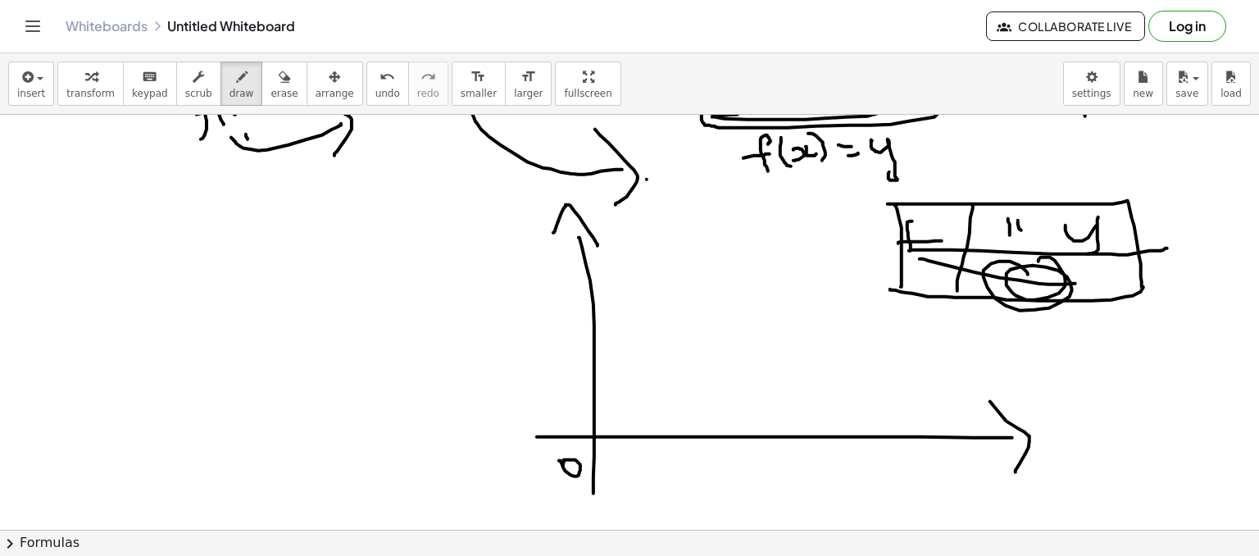
scroll to position [410, 0]
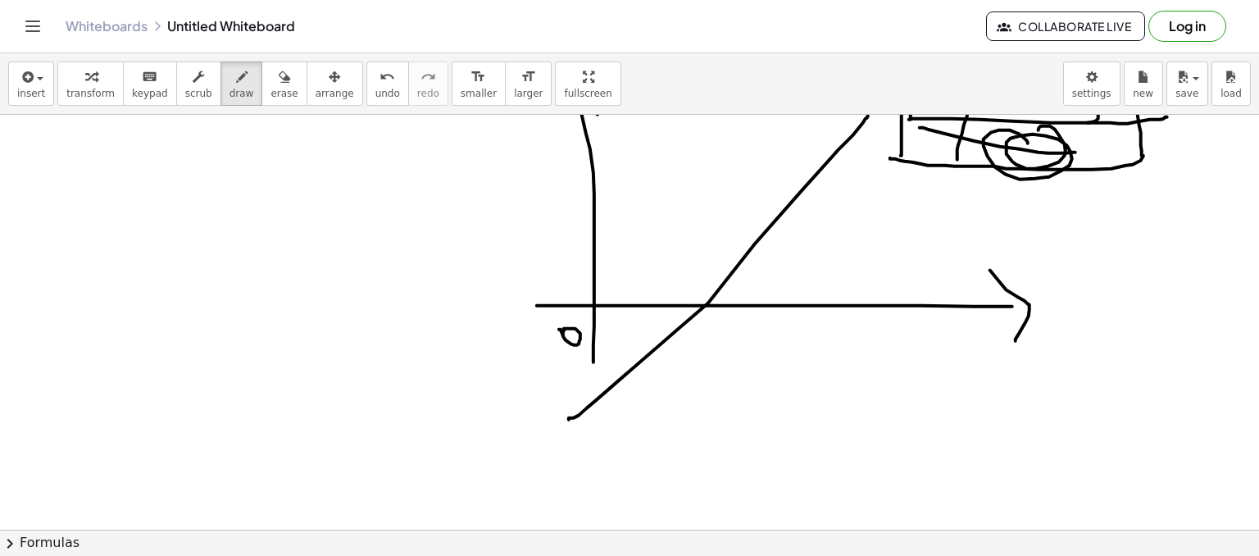
drag, startPoint x: 587, startPoint y: 407, endPoint x: 868, endPoint y: 115, distance: 405.8
click at [868, 115] on div at bounding box center [629, 173] width 1259 height 936
drag, startPoint x: 558, startPoint y: 148, endPoint x: 846, endPoint y: 391, distance: 376.3
click at [846, 391] on div at bounding box center [629, 173] width 1259 height 936
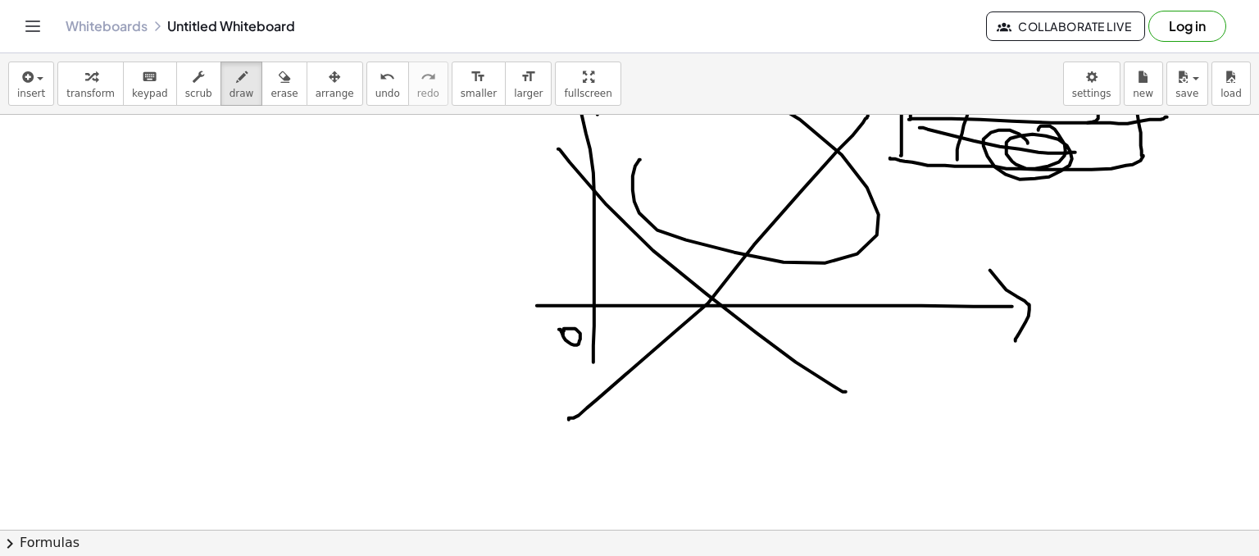
drag, startPoint x: 633, startPoint y: 182, endPoint x: 557, endPoint y: 139, distance: 87.0
click at [557, 139] on div at bounding box center [629, 173] width 1259 height 936
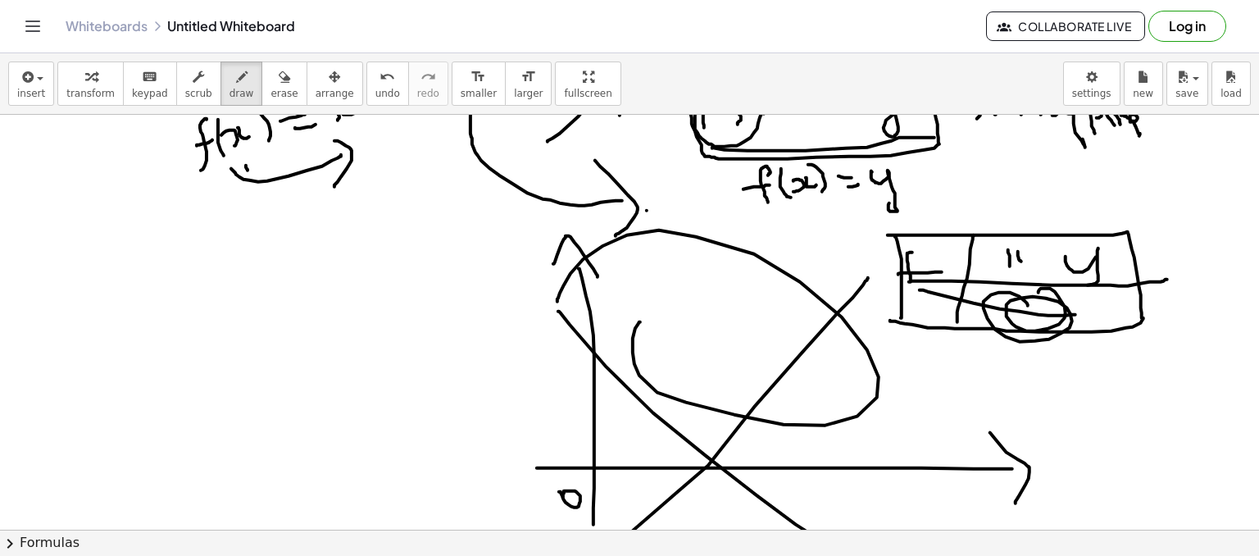
scroll to position [246, 0]
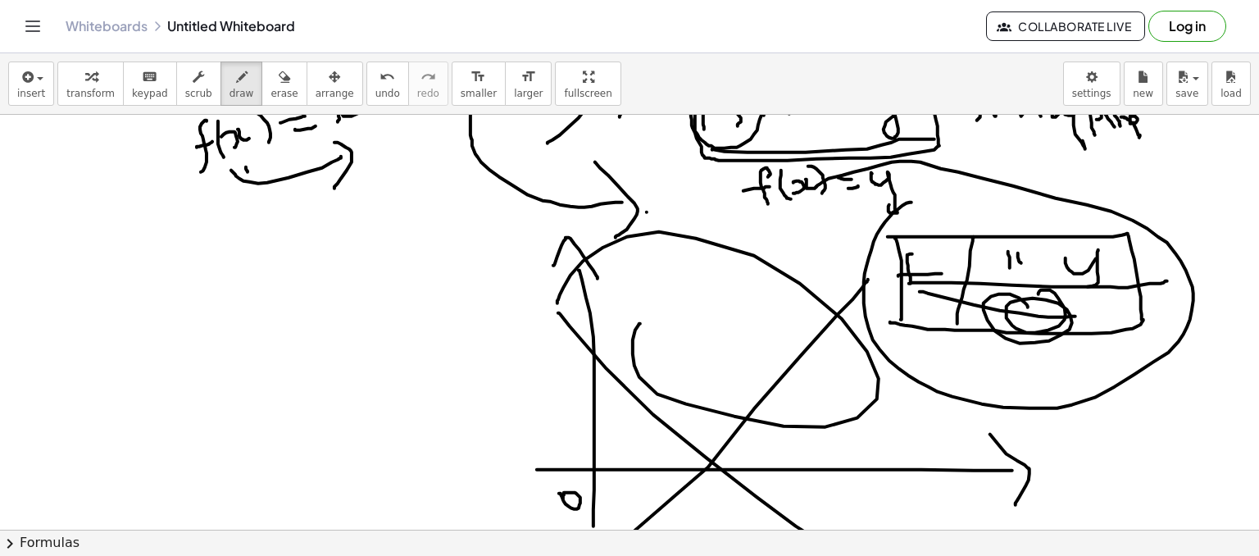
drag, startPoint x: 911, startPoint y: 202, endPoint x: 816, endPoint y: 188, distance: 95.3
click at [816, 188] on div at bounding box center [629, 337] width 1259 height 936
drag, startPoint x: 1022, startPoint y: 188, endPoint x: 1075, endPoint y: 178, distance: 54.2
click at [1075, 178] on div at bounding box center [629, 337] width 1259 height 936
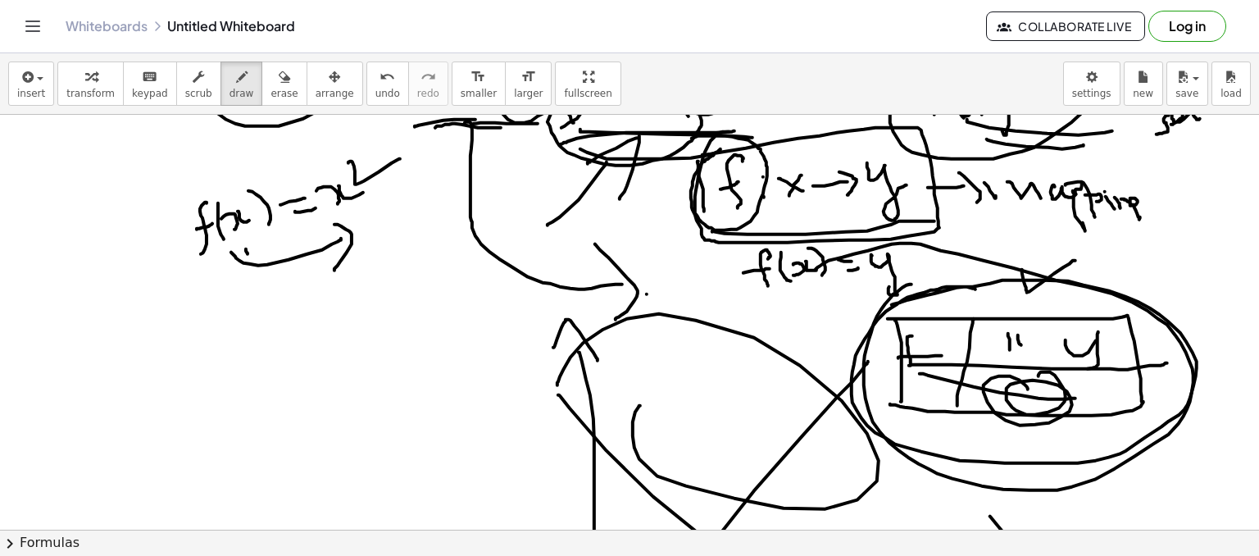
drag, startPoint x: 975, startPoint y: 288, endPoint x: 892, endPoint y: 306, distance: 85.4
click at [890, 306] on div at bounding box center [629, 419] width 1259 height 936
drag, startPoint x: 1102, startPoint y: 289, endPoint x: 1149, endPoint y: 288, distance: 47.5
click at [1149, 288] on div at bounding box center [629, 419] width 1259 height 936
drag, startPoint x: 208, startPoint y: 345, endPoint x: 214, endPoint y: 402, distance: 57.7
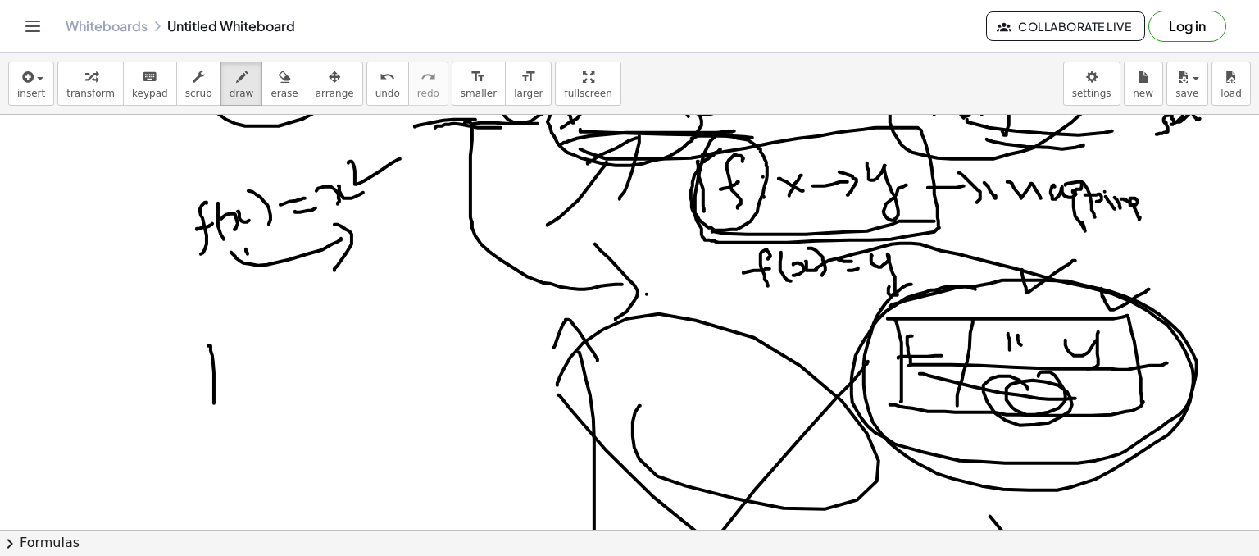
click at [214, 402] on div at bounding box center [629, 419] width 1259 height 936
drag, startPoint x: 219, startPoint y: 368, endPoint x: 225, endPoint y: 381, distance: 14.3
click at [225, 381] on div at bounding box center [629, 419] width 1259 height 936
drag, startPoint x: 234, startPoint y: 361, endPoint x: 248, endPoint y: 348, distance: 19.1
click at [246, 372] on div at bounding box center [629, 419] width 1259 height 936
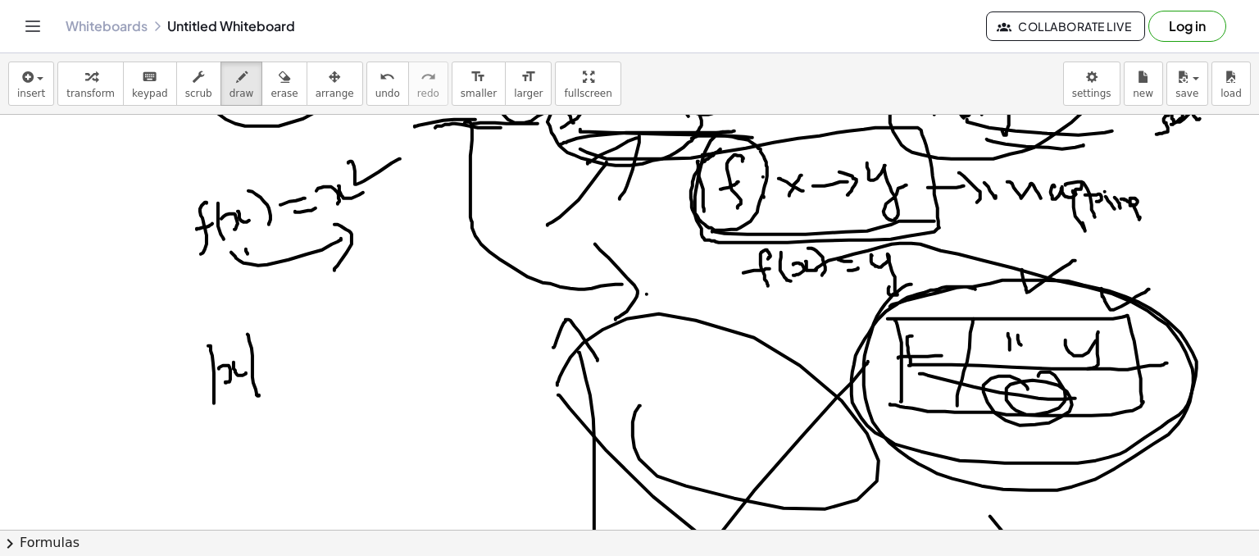
drag, startPoint x: 248, startPoint y: 334, endPoint x: 259, endPoint y: 394, distance: 61.7
click at [259, 394] on div at bounding box center [629, 419] width 1259 height 936
drag, startPoint x: 134, startPoint y: 359, endPoint x: 118, endPoint y: 399, distance: 43.4
click at [129, 417] on div at bounding box center [629, 419] width 1259 height 936
drag, startPoint x: 120, startPoint y: 397, endPoint x: 134, endPoint y: 389, distance: 15.8
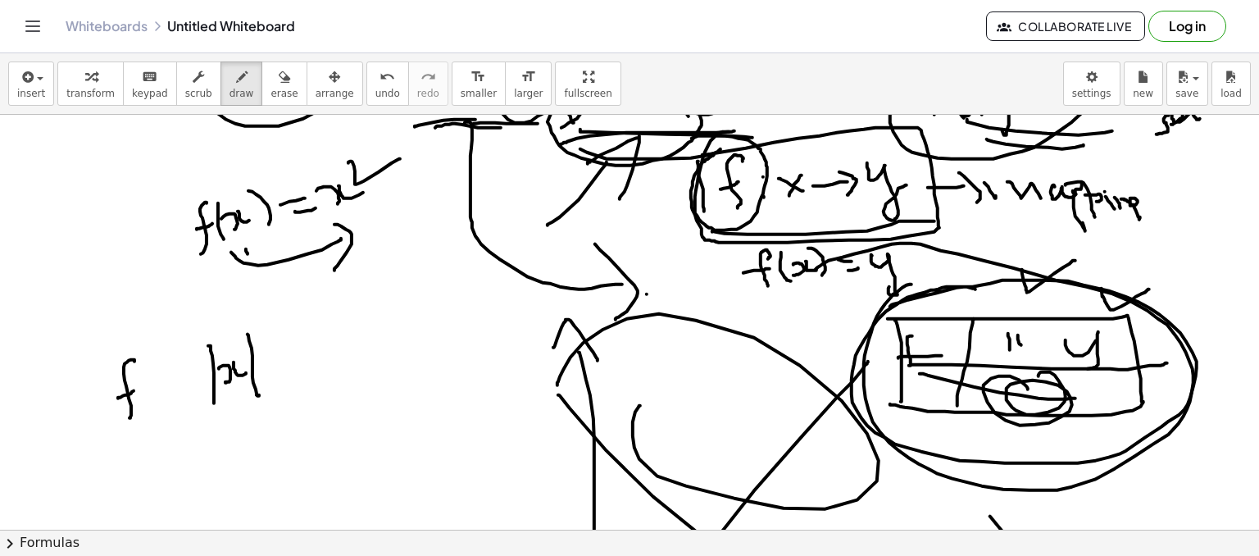
click at [134, 389] on div at bounding box center [629, 419] width 1259 height 936
drag, startPoint x: 139, startPoint y: 357, endPoint x: 149, endPoint y: 394, distance: 39.2
click at [149, 394] on div at bounding box center [629, 419] width 1259 height 936
drag, startPoint x: 146, startPoint y: 375, endPoint x: 151, endPoint y: 392, distance: 17.9
click at [152, 393] on div at bounding box center [629, 419] width 1259 height 936
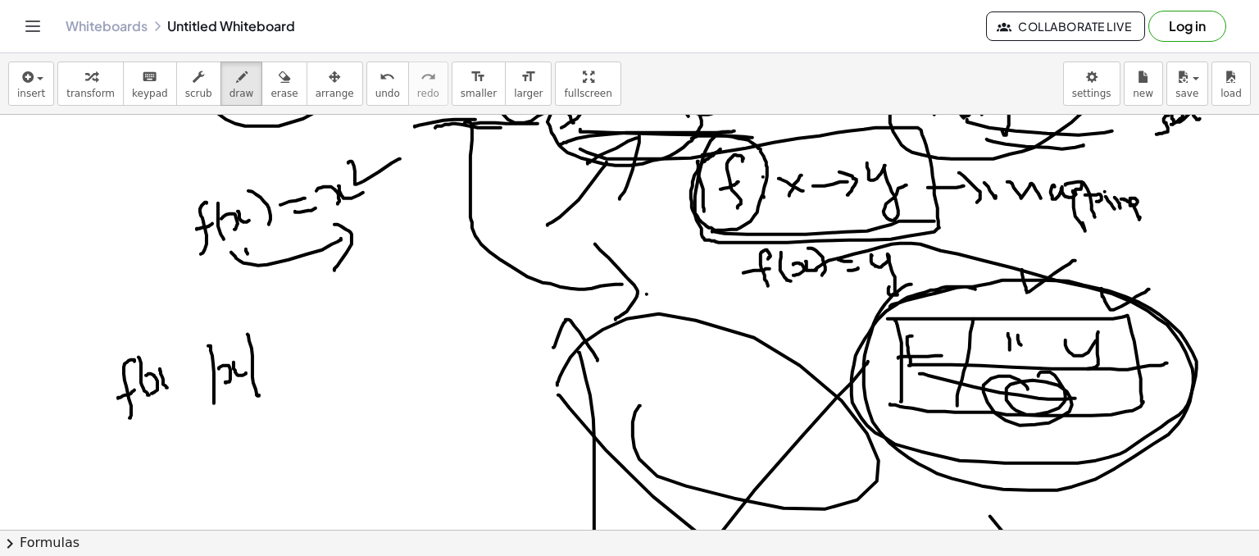
drag, startPoint x: 160, startPoint y: 370, endPoint x: 161, endPoint y: 358, distance: 11.6
click at [169, 388] on div at bounding box center [629, 419] width 1259 height 936
drag, startPoint x: 164, startPoint y: 354, endPoint x: 170, endPoint y: 381, distance: 27.6
click at [170, 390] on div at bounding box center [629, 419] width 1259 height 936
drag, startPoint x: 177, startPoint y: 373, endPoint x: 202, endPoint y: 370, distance: 24.7
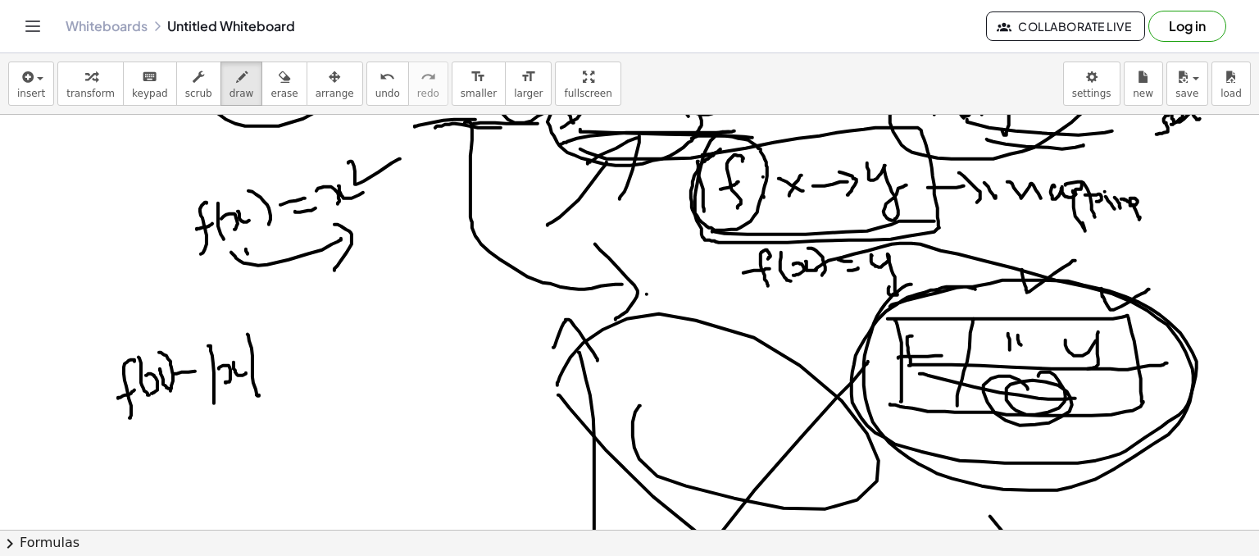
click at [202, 370] on div at bounding box center [629, 419] width 1259 height 936
click at [209, 381] on div at bounding box center [629, 419] width 1259 height 936
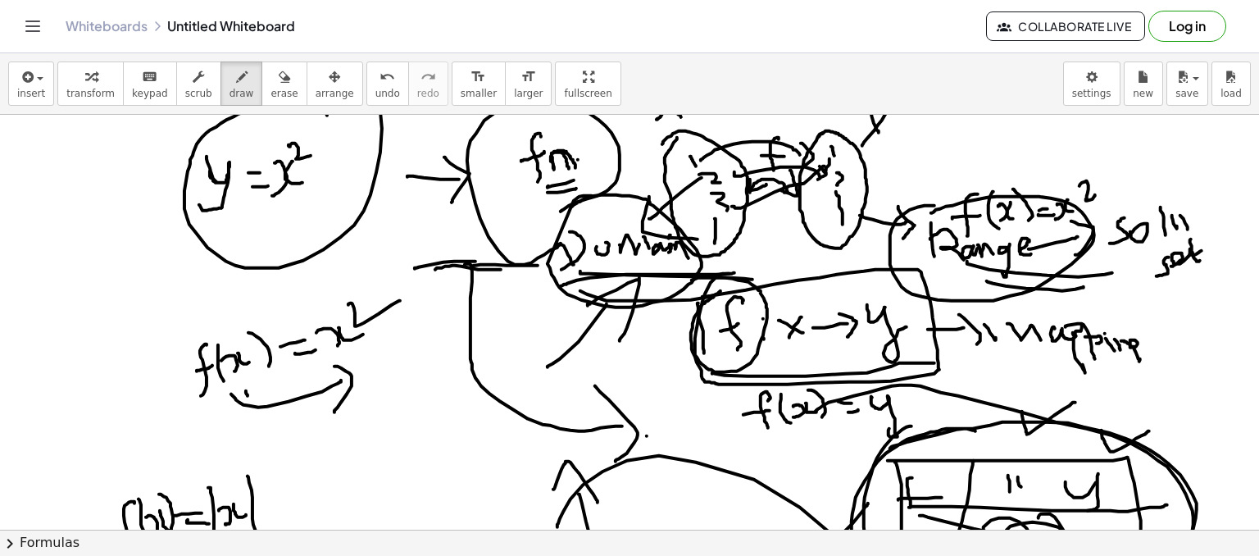
scroll to position [0, 0]
